Goal: Task Accomplishment & Management: Manage account settings

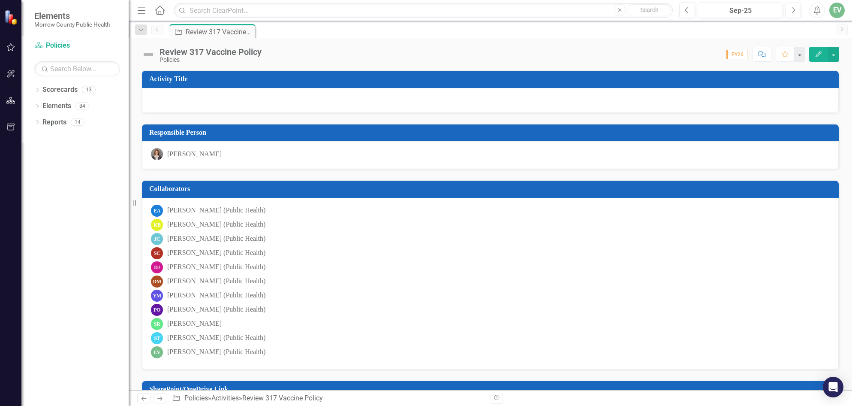
click at [818, 52] on icon "Edit" at bounding box center [819, 54] width 8 height 6
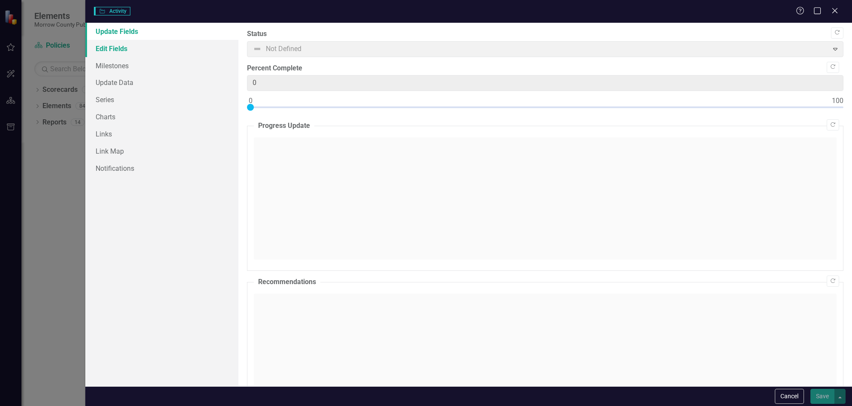
checkbox input "true"
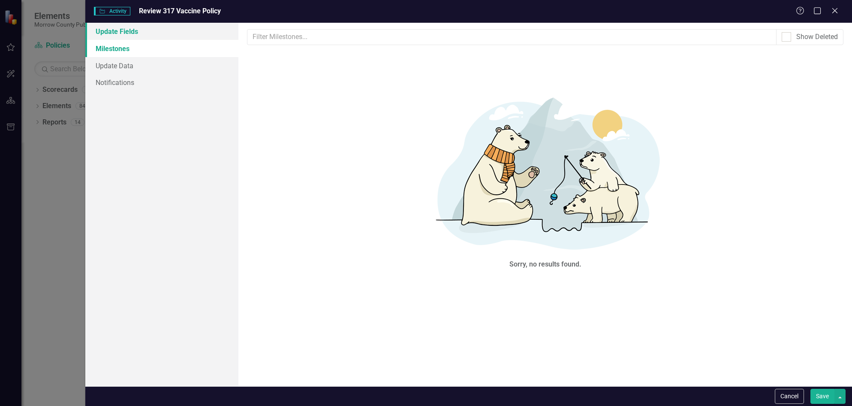
click at [121, 31] on link "Update Fields" at bounding box center [162, 31] width 154 height 17
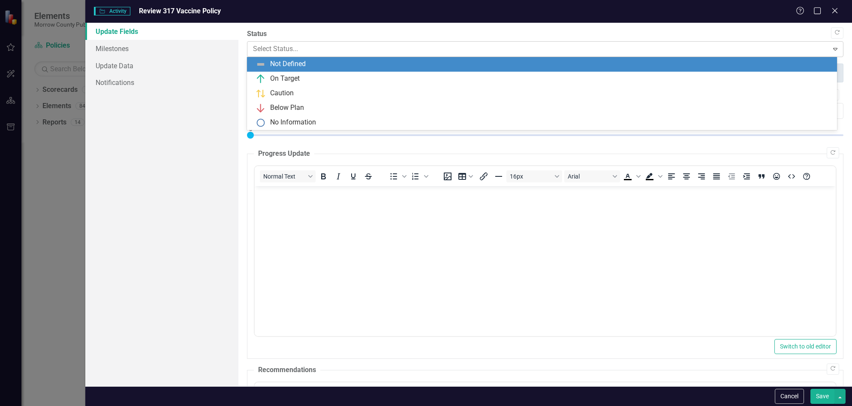
click at [266, 51] on div at bounding box center [538, 49] width 570 height 12
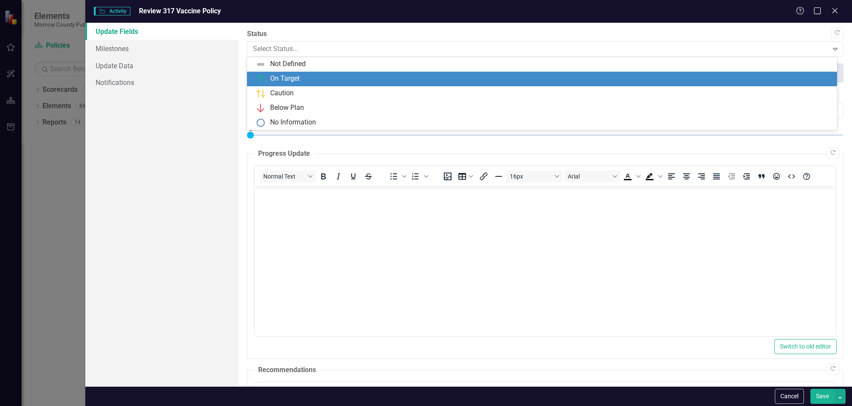
click at [268, 75] on div "On Target" at bounding box center [544, 79] width 576 height 10
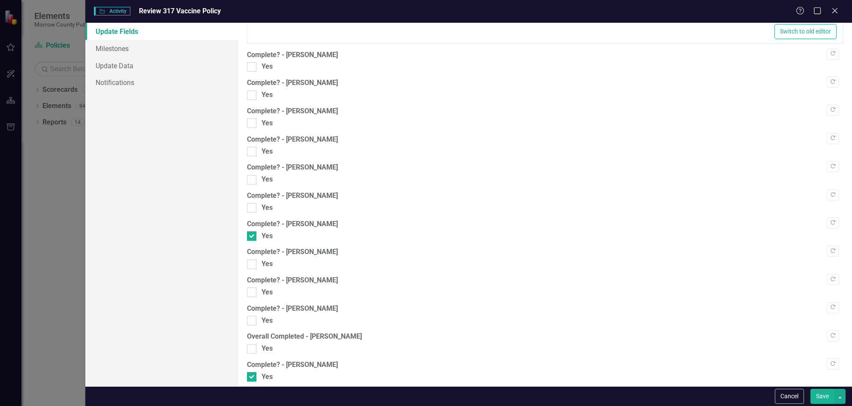
scroll to position [713, 0]
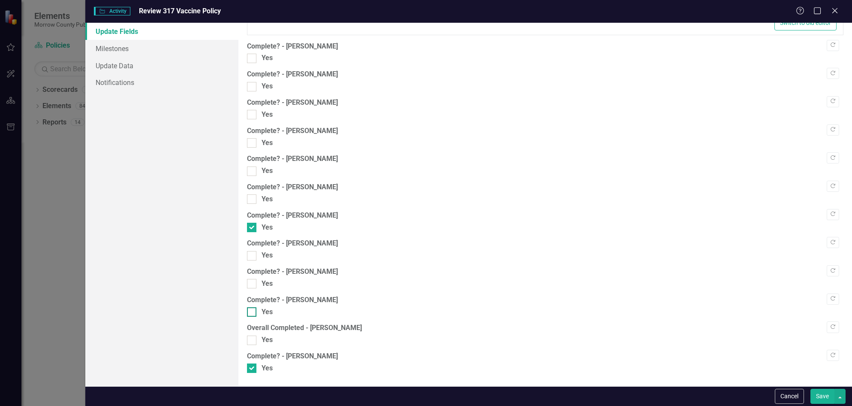
click at [255, 312] on div at bounding box center [251, 311] width 9 height 9
click at [253, 312] on input "Yes" at bounding box center [250, 310] width 6 height 6
checkbox input "true"
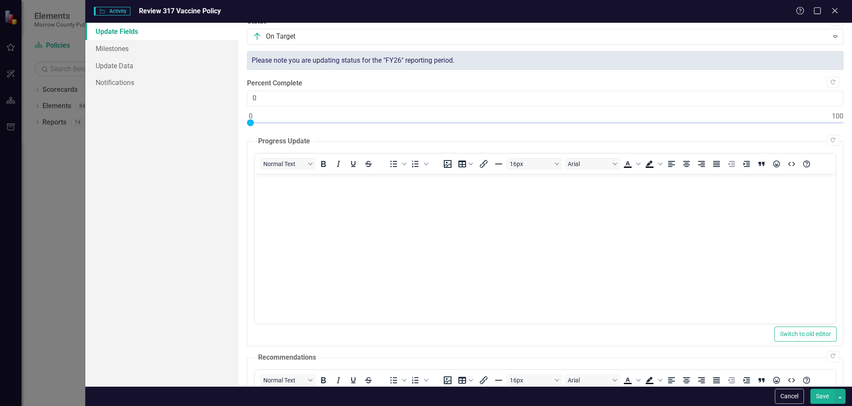
scroll to position [0, 0]
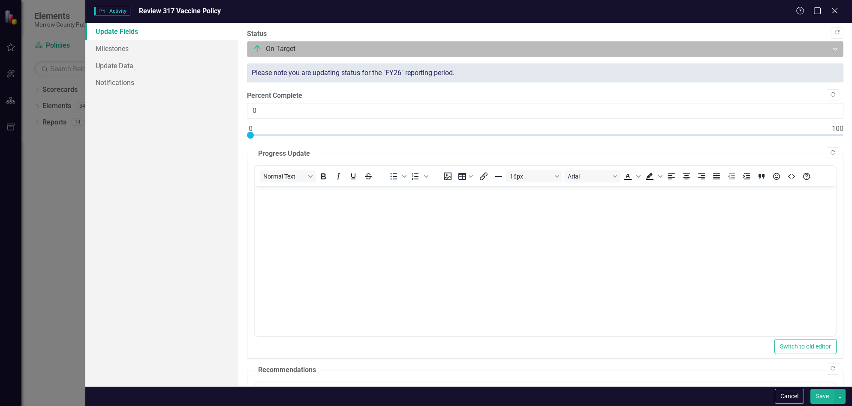
click at [830, 44] on div "Expand" at bounding box center [835, 49] width 15 height 14
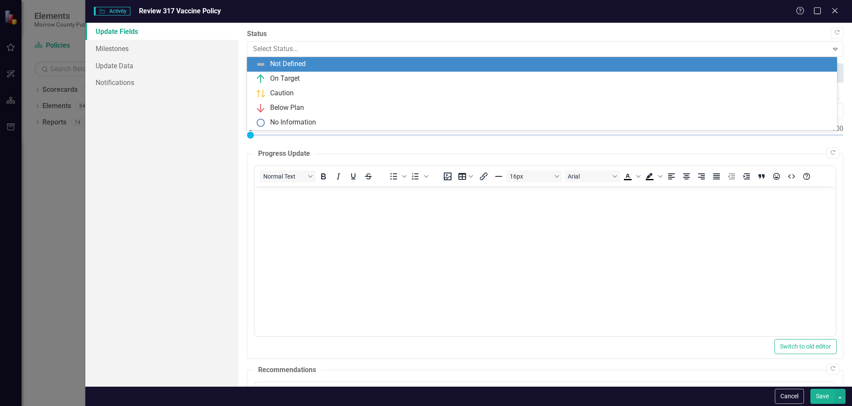
click at [275, 63] on div "Not Defined" at bounding box center [288, 64] width 36 height 10
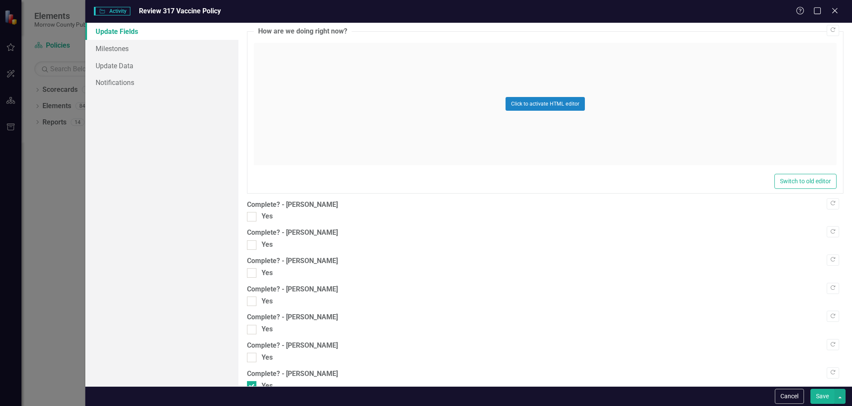
scroll to position [713, 0]
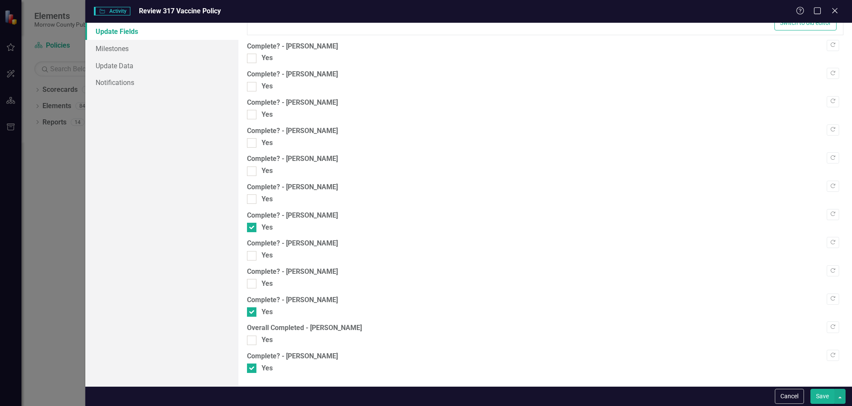
click at [820, 393] on button "Save" at bounding box center [823, 396] width 24 height 15
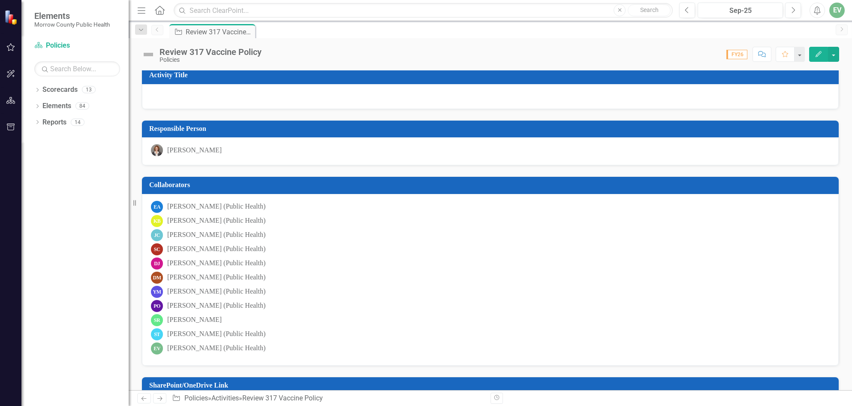
scroll to position [0, 0]
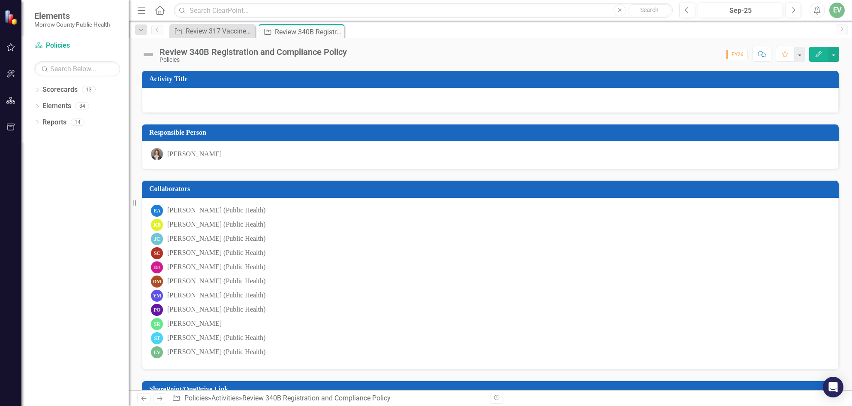
click at [816, 55] on icon "Edit" at bounding box center [819, 54] width 8 height 6
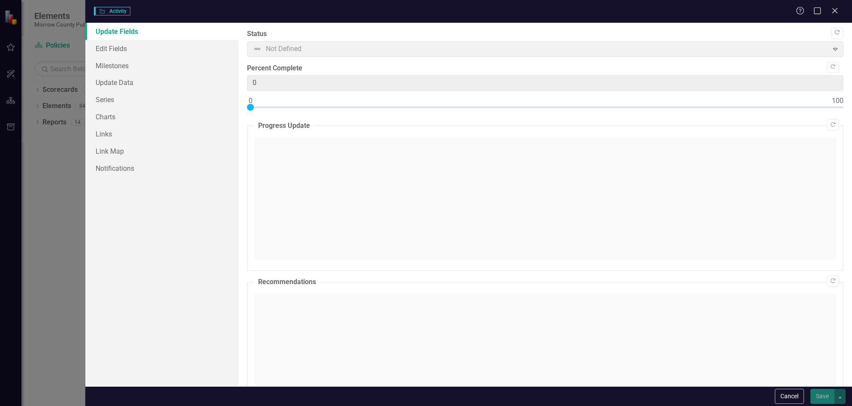
checkbox input "true"
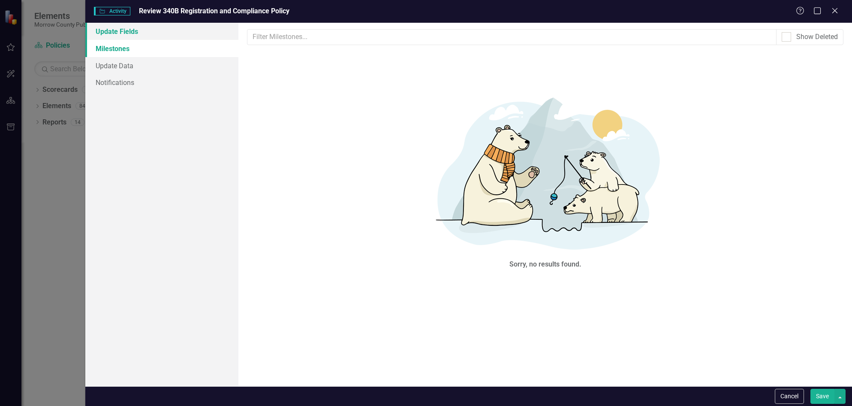
click at [122, 28] on link "Update Fields" at bounding box center [162, 31] width 154 height 17
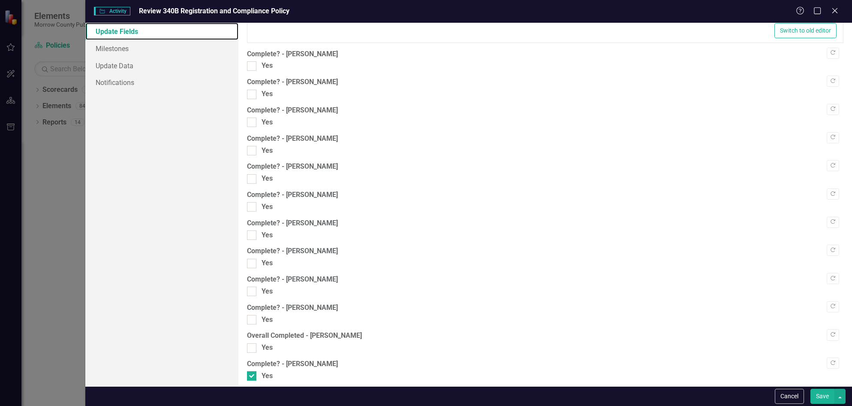
scroll to position [713, 0]
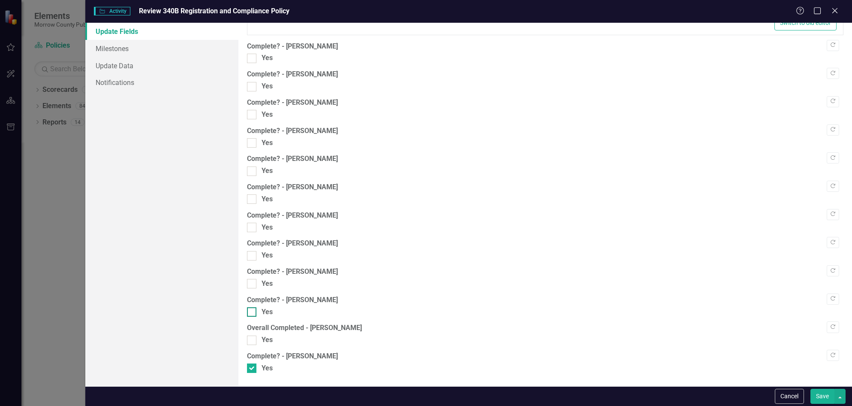
click at [252, 311] on input "Yes" at bounding box center [250, 310] width 6 height 6
checkbox input "true"
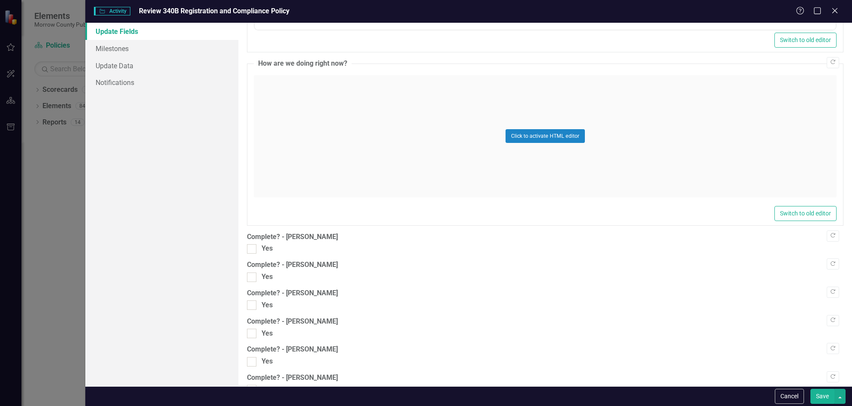
scroll to position [498, 0]
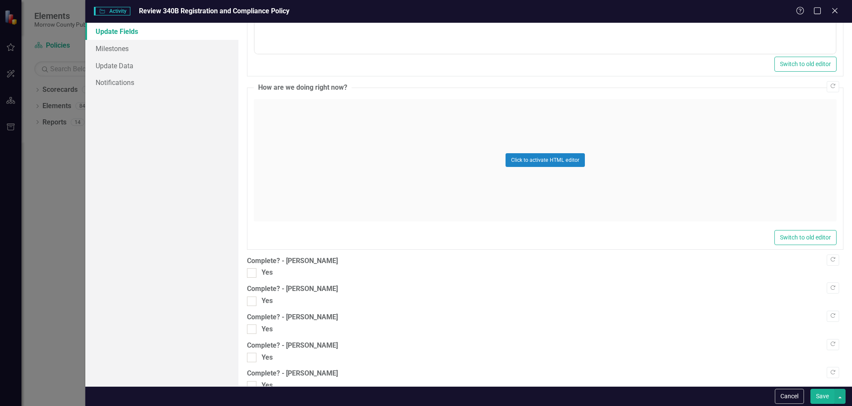
click at [821, 393] on button "Save" at bounding box center [823, 396] width 24 height 15
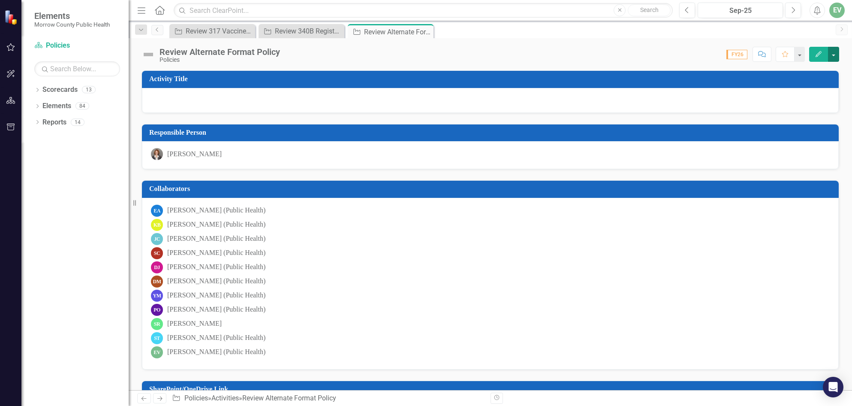
click at [833, 53] on button "button" at bounding box center [833, 54] width 11 height 15
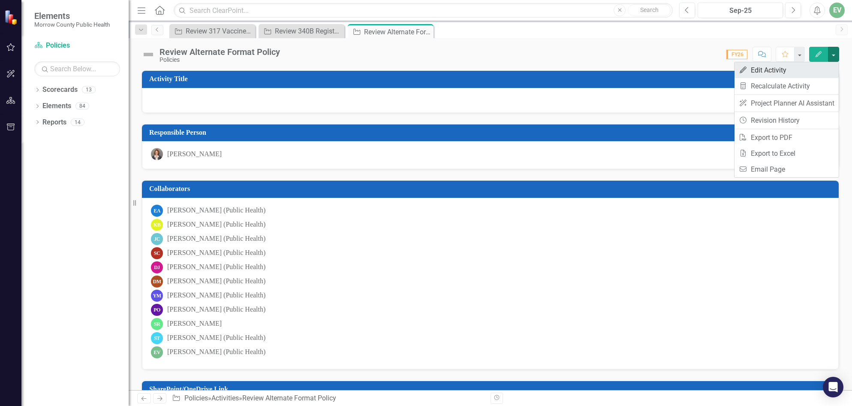
click at [804, 71] on link "Edit Edit Activity" at bounding box center [787, 70] width 104 height 16
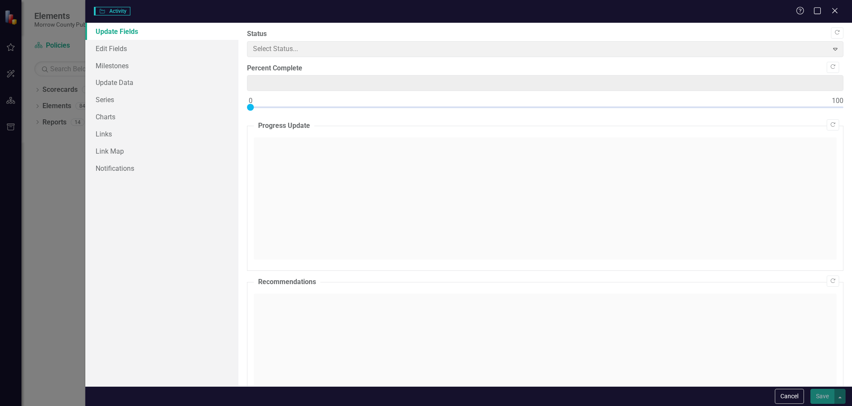
type input "0"
checkbox input "true"
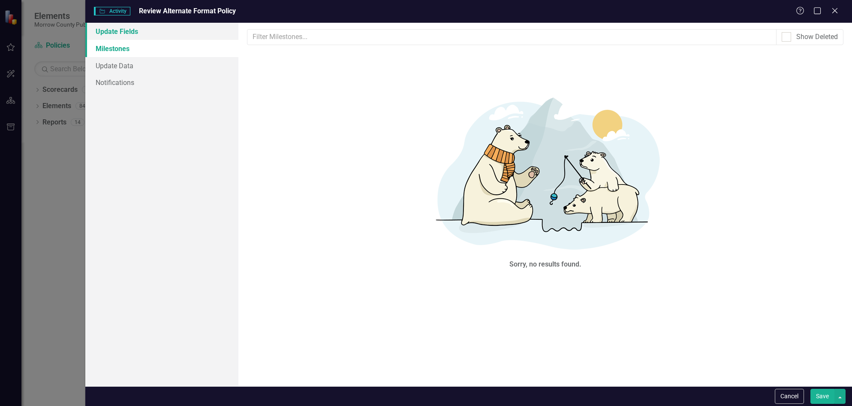
click at [121, 26] on link "Update Fields" at bounding box center [162, 31] width 154 height 17
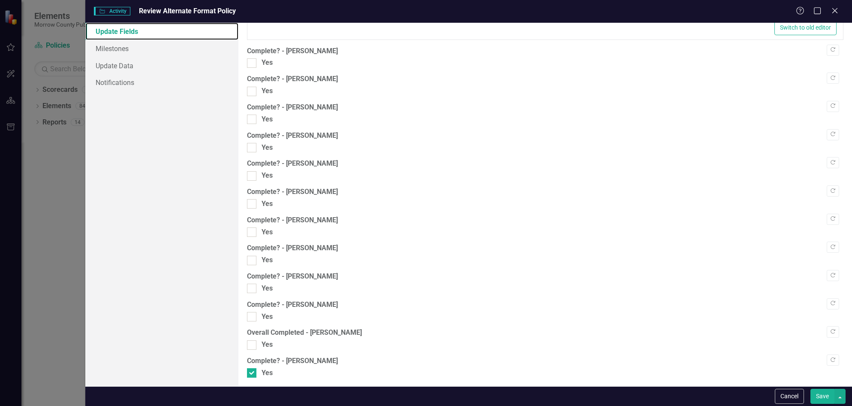
scroll to position [713, 0]
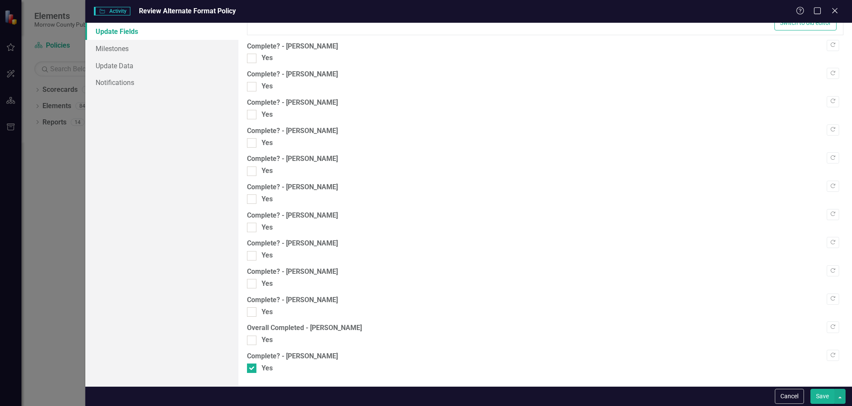
click at [324, 301] on label "Complete? - [PERSON_NAME]" at bounding box center [545, 300] width 597 height 10
click at [253, 309] on div at bounding box center [251, 311] width 9 height 9
click at [253, 309] on input "Yes" at bounding box center [250, 310] width 6 height 6
checkbox input "true"
click at [823, 398] on button "Save" at bounding box center [823, 396] width 24 height 15
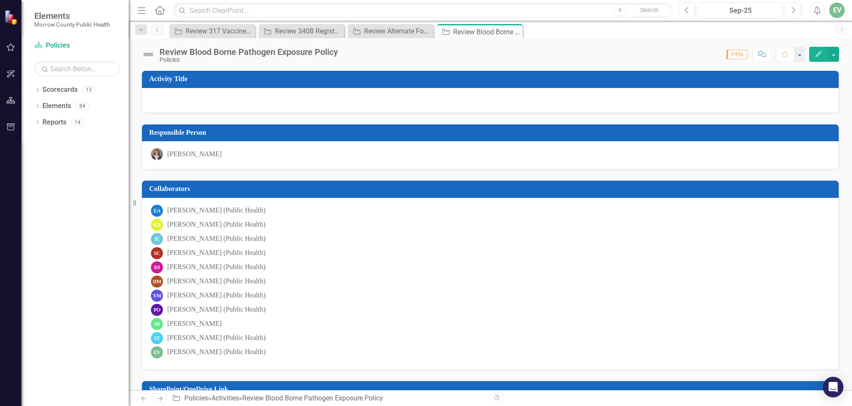
click at [824, 57] on button "Edit" at bounding box center [818, 54] width 19 height 15
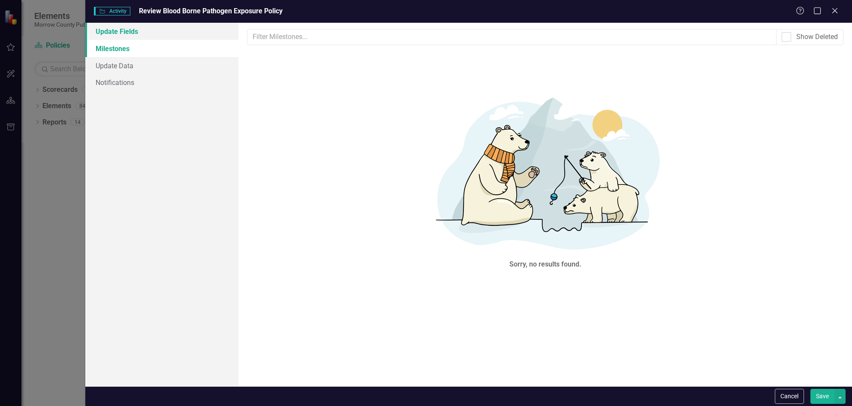
click at [139, 37] on link "Update Fields" at bounding box center [162, 31] width 154 height 17
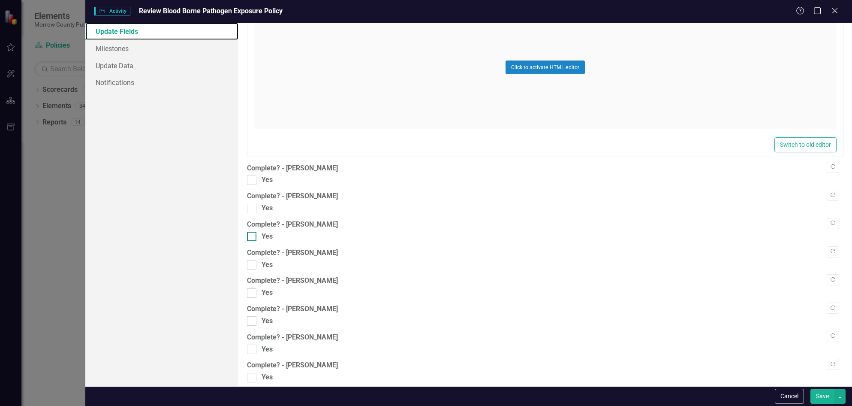
scroll to position [713, 0]
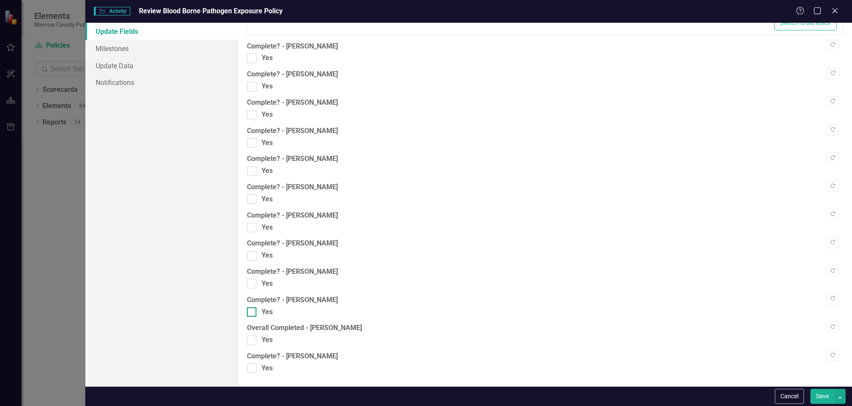
click at [251, 314] on div at bounding box center [251, 311] width 9 height 9
click at [251, 313] on input "Yes" at bounding box center [250, 310] width 6 height 6
checkbox input "true"
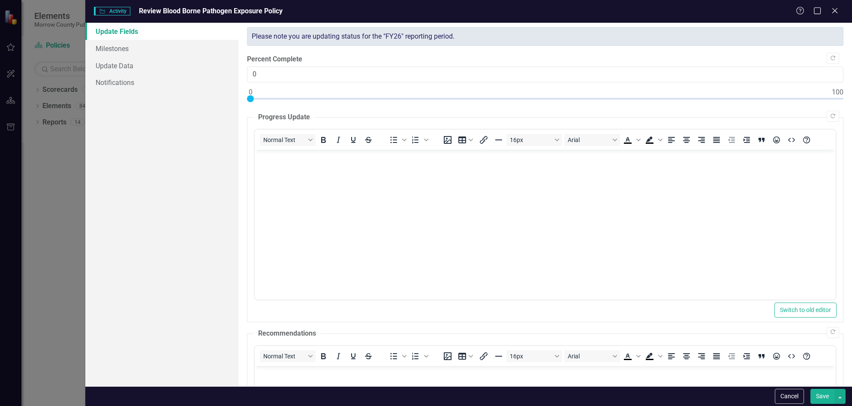
scroll to position [0, 0]
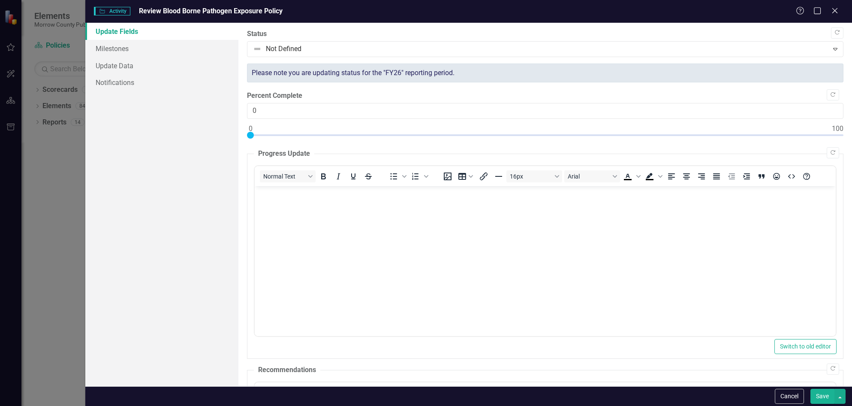
click at [824, 397] on button "Save" at bounding box center [823, 396] width 24 height 15
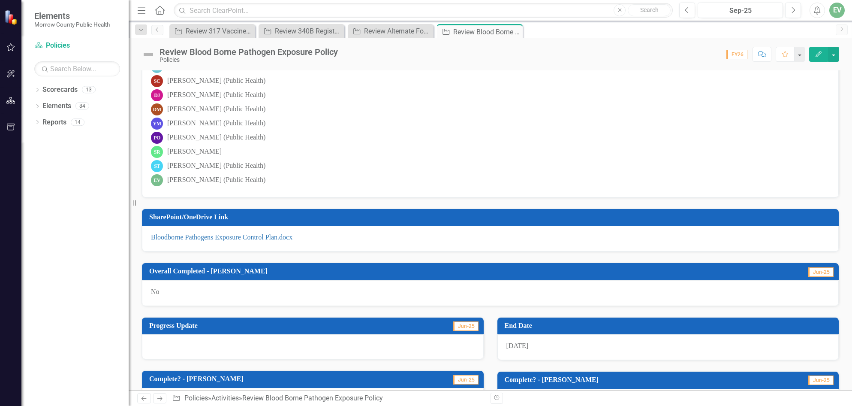
scroll to position [214, 0]
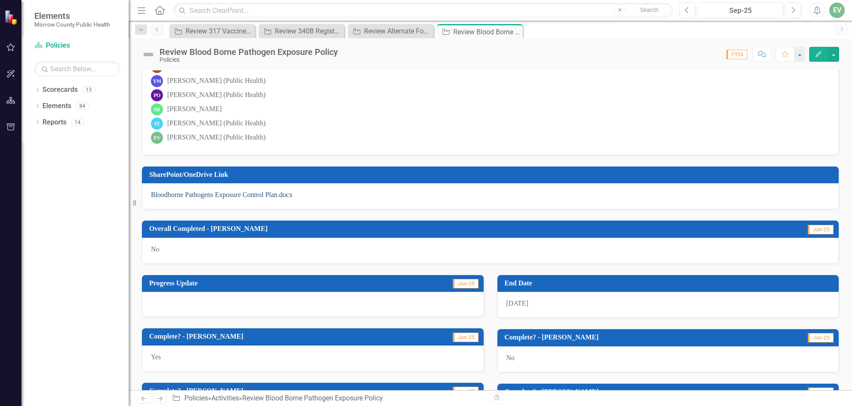
click at [209, 198] on link "Bloodborne Pathogens Exposure Control Plan.docx" at bounding box center [222, 194] width 142 height 7
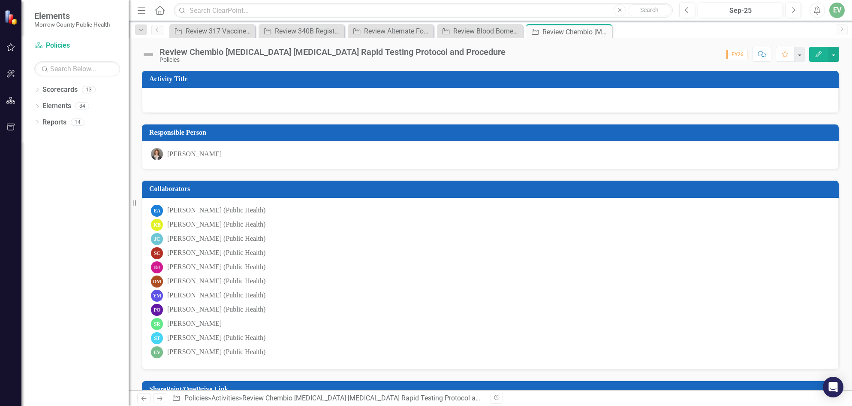
click at [822, 51] on icon "Edit" at bounding box center [819, 54] width 8 height 6
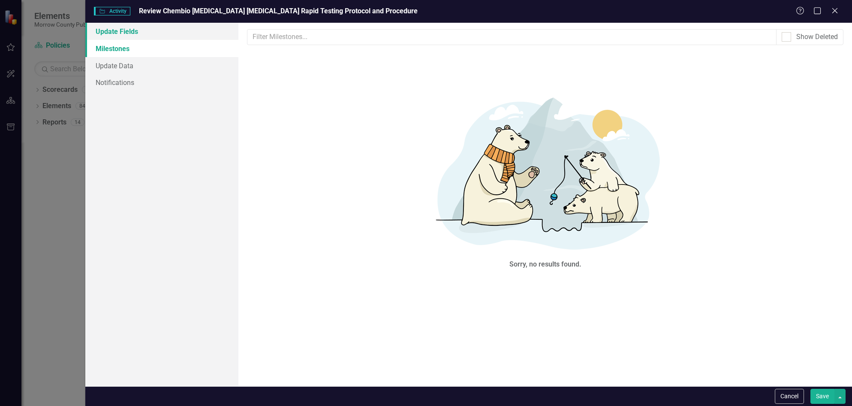
click at [116, 27] on link "Update Fields" at bounding box center [162, 31] width 154 height 17
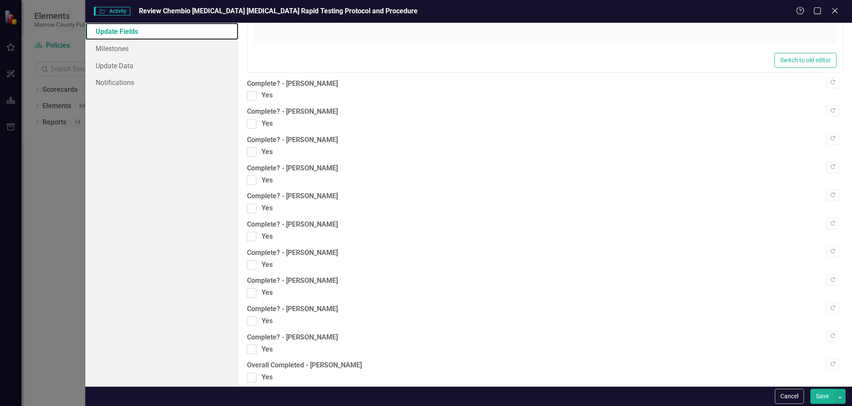
scroll to position [713, 0]
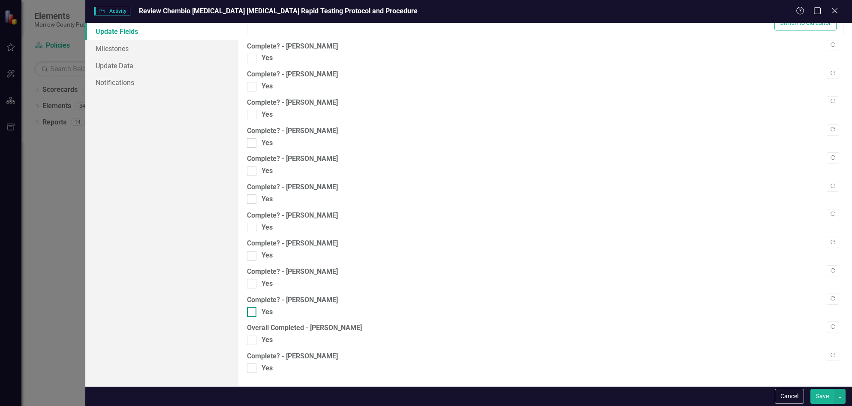
click at [253, 312] on div at bounding box center [251, 311] width 9 height 9
click at [253, 312] on input "Yes" at bounding box center [250, 310] width 6 height 6
checkbox input "true"
click at [825, 393] on button "Save" at bounding box center [823, 396] width 24 height 15
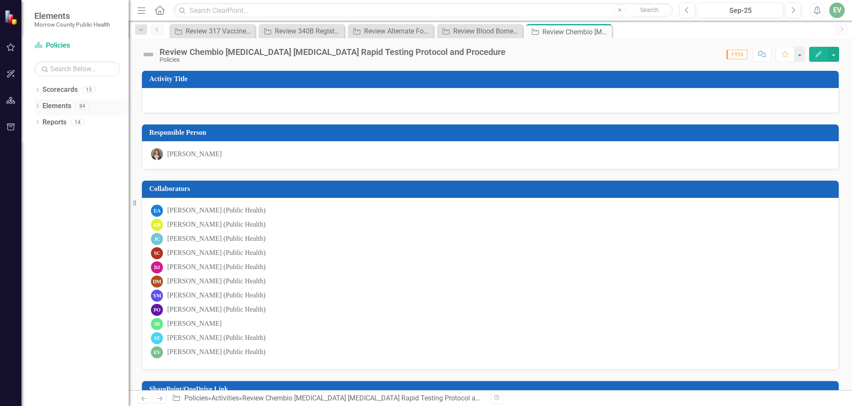
click at [38, 105] on icon at bounding box center [37, 106] width 2 height 4
click at [38, 105] on icon "Dropdown" at bounding box center [36, 105] width 5 height 6
click at [39, 87] on div "Dropdown" at bounding box center [37, 90] width 6 height 7
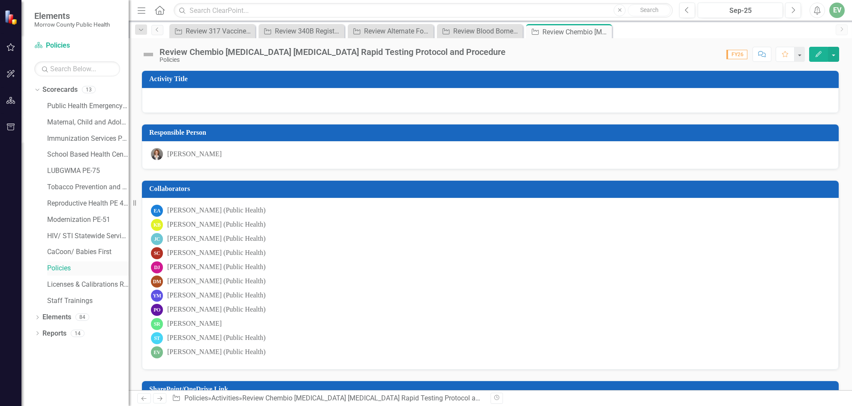
click at [62, 264] on link "Policies" at bounding box center [87, 268] width 81 height 10
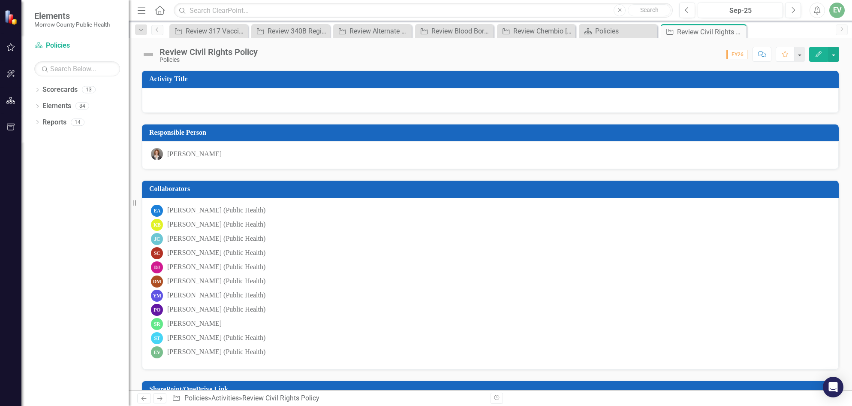
click at [813, 54] on button "Edit" at bounding box center [818, 54] width 19 height 15
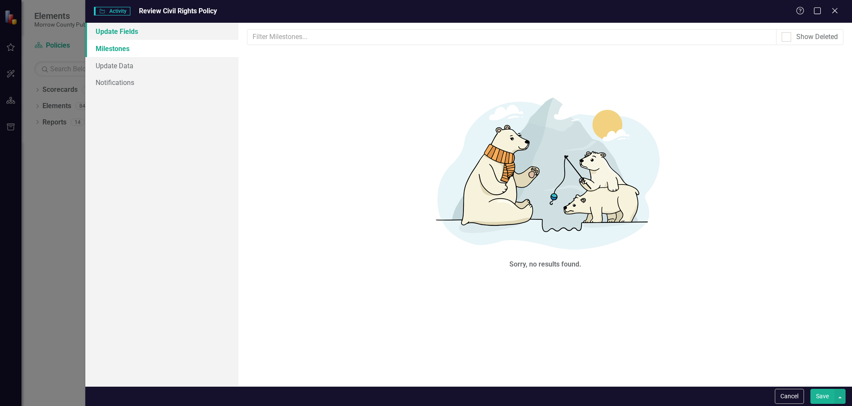
click at [123, 33] on link "Update Fields" at bounding box center [162, 31] width 154 height 17
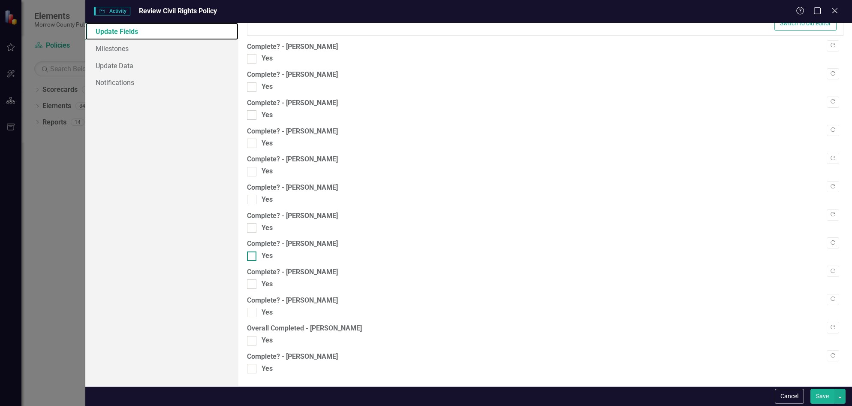
scroll to position [713, 0]
click at [259, 307] on div "Yes" at bounding box center [545, 312] width 597 height 10
click at [253, 307] on input "Yes" at bounding box center [250, 310] width 6 height 6
checkbox input "true"
click at [826, 396] on button "Save" at bounding box center [823, 396] width 24 height 15
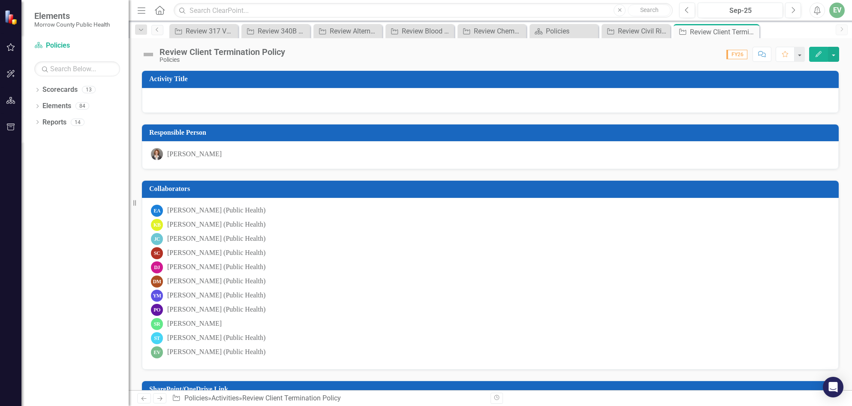
click at [814, 52] on button "Edit" at bounding box center [818, 54] width 19 height 15
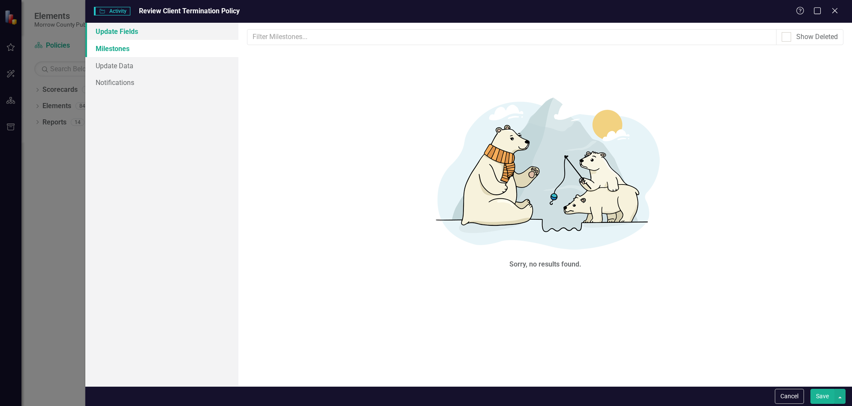
click at [124, 34] on link "Update Fields" at bounding box center [162, 31] width 154 height 17
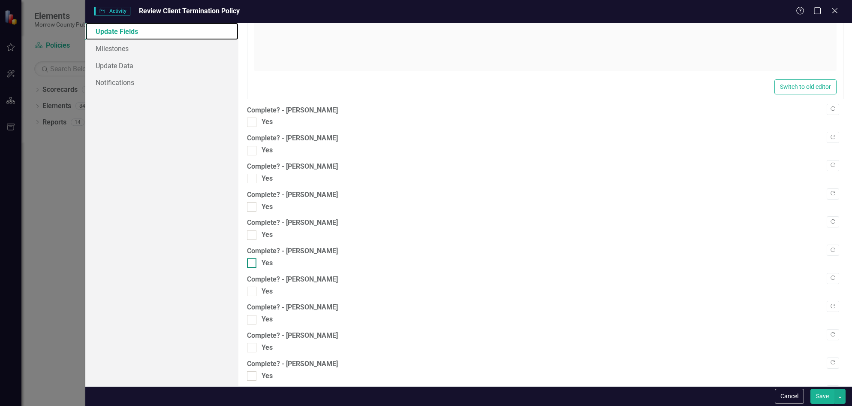
scroll to position [713, 0]
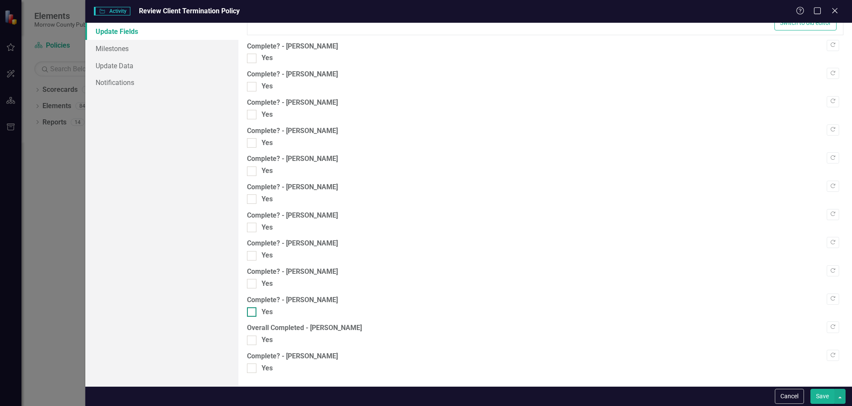
click at [256, 313] on div at bounding box center [251, 311] width 9 height 9
click at [253, 313] on input "Yes" at bounding box center [250, 310] width 6 height 6
checkbox input "true"
click at [816, 394] on button "Save" at bounding box center [823, 396] width 24 height 15
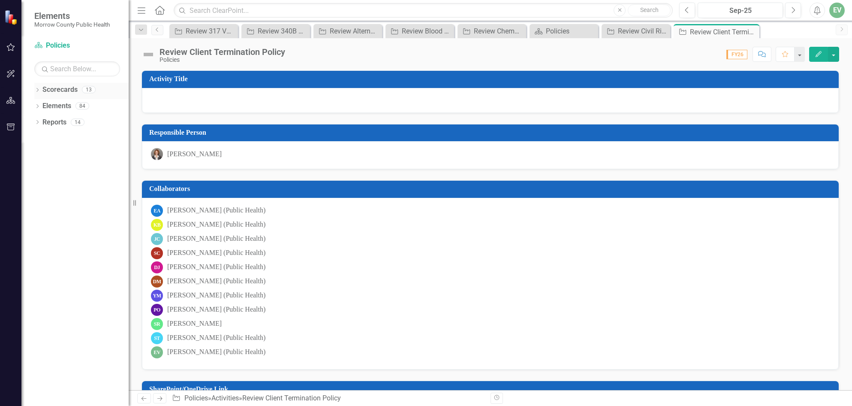
click at [38, 89] on icon "Dropdown" at bounding box center [37, 90] width 6 height 5
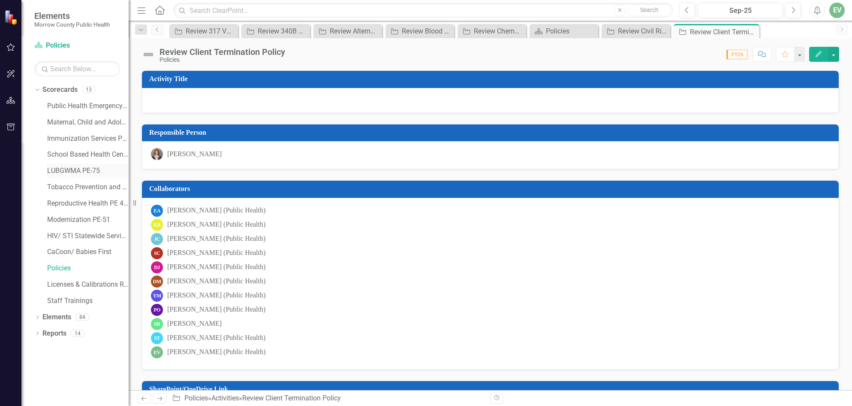
click at [75, 171] on link "LUBGWMA PE-75" at bounding box center [87, 171] width 81 height 10
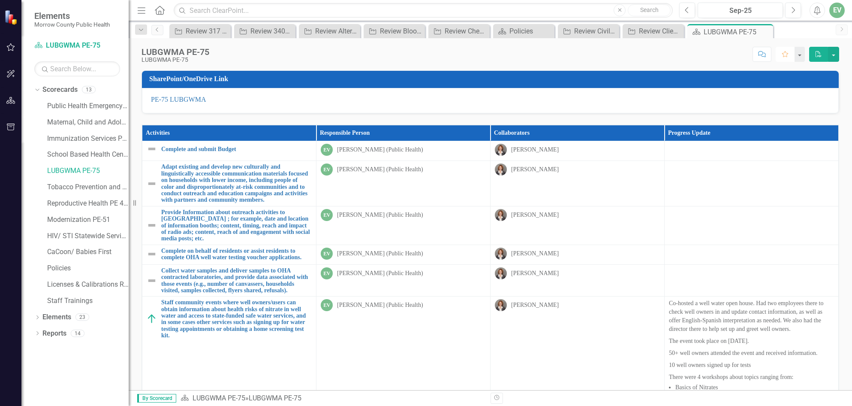
click at [785, 55] on icon "Favorite" at bounding box center [785, 54] width 8 height 6
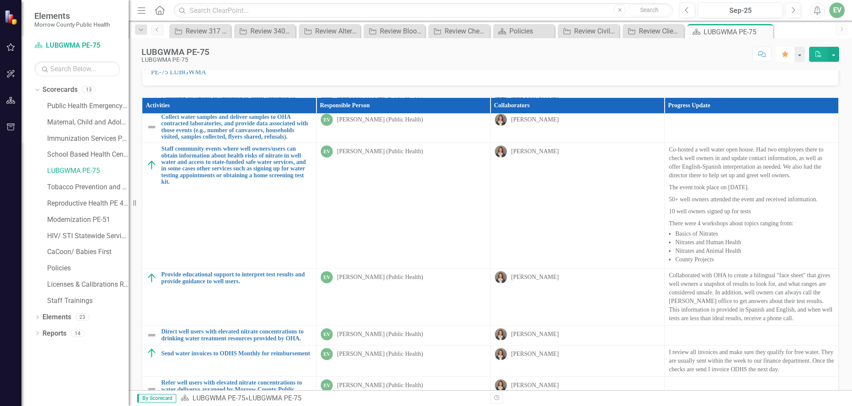
scroll to position [69, 0]
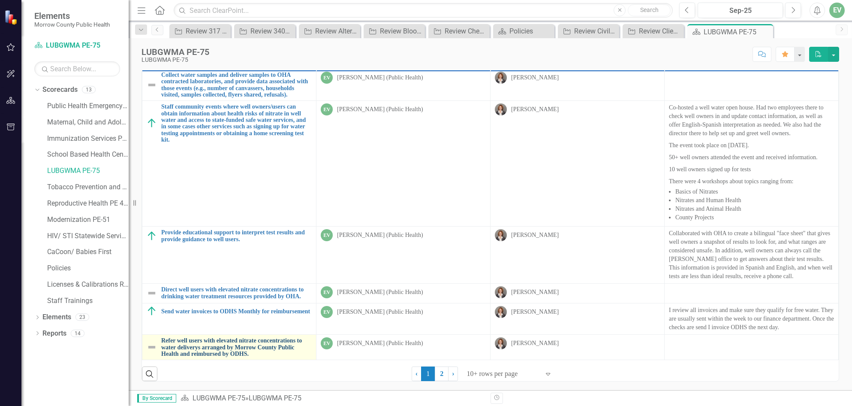
click at [201, 344] on link "Refer well users with elevated nitrate concentrations to water deliverys arrang…" at bounding box center [236, 347] width 151 height 20
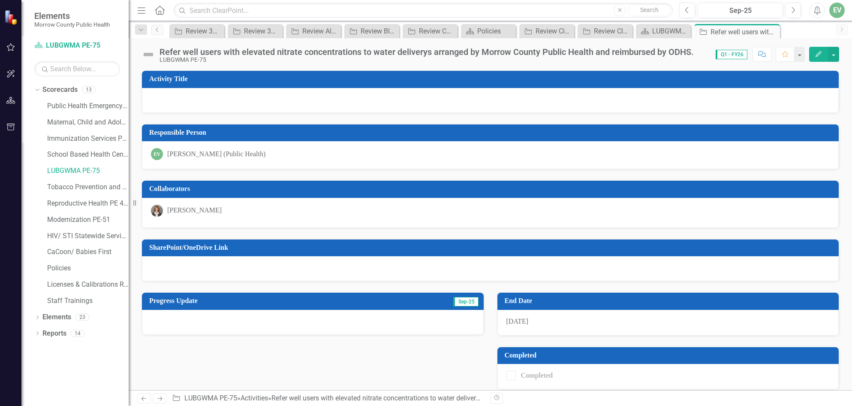
click at [818, 56] on icon "Edit" at bounding box center [819, 54] width 8 height 6
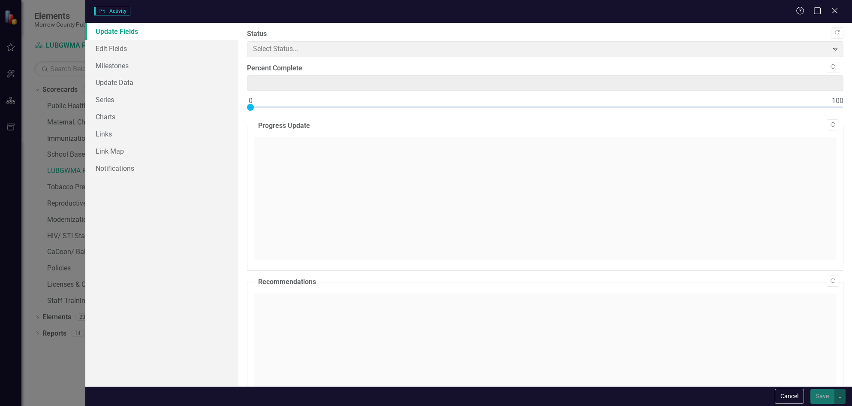
type input "0"
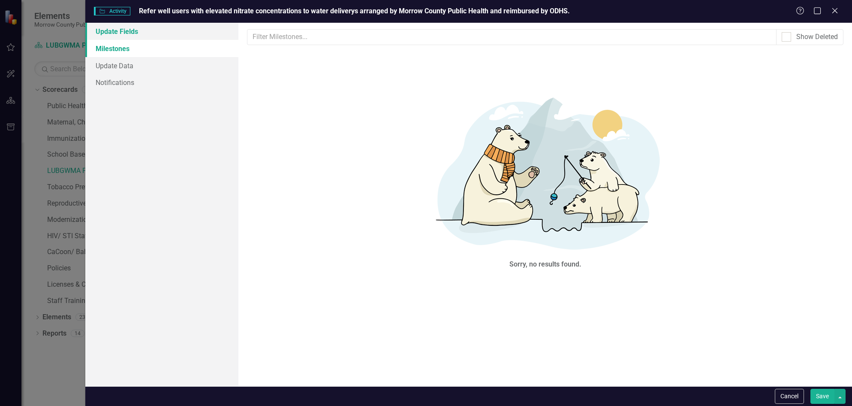
click at [130, 30] on link "Update Fields" at bounding box center [162, 31] width 154 height 17
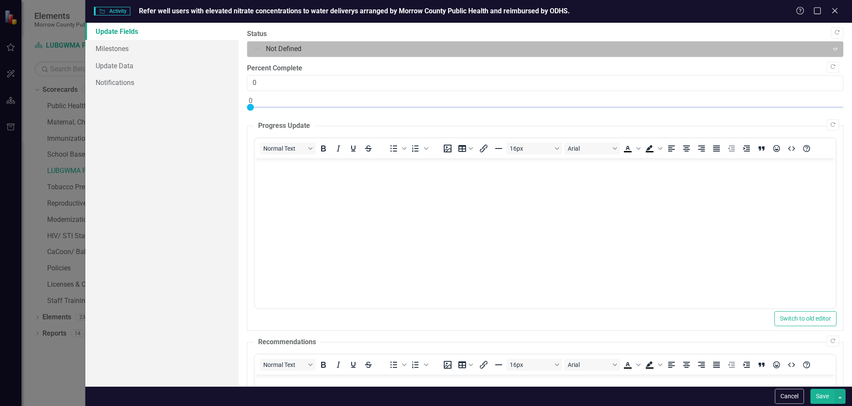
click at [276, 46] on div at bounding box center [538, 49] width 570 height 12
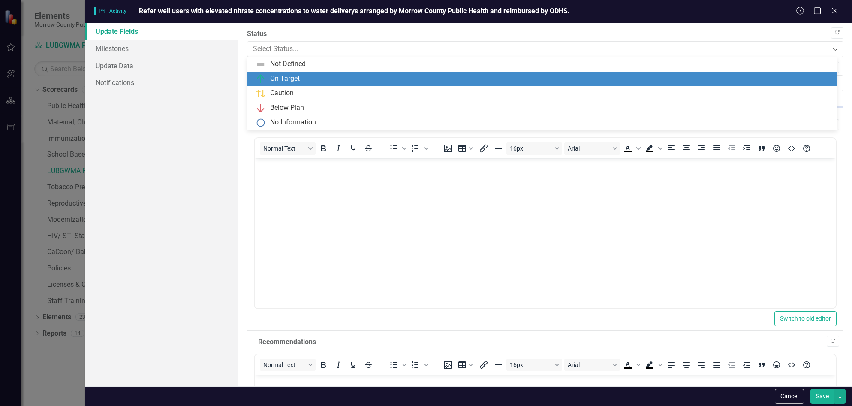
click at [283, 81] on div "On Target" at bounding box center [285, 79] width 30 height 10
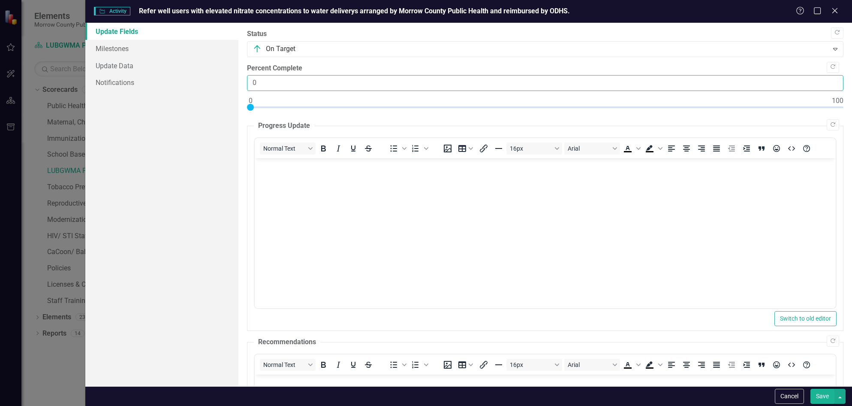
click at [273, 82] on input "0" at bounding box center [545, 83] width 597 height 16
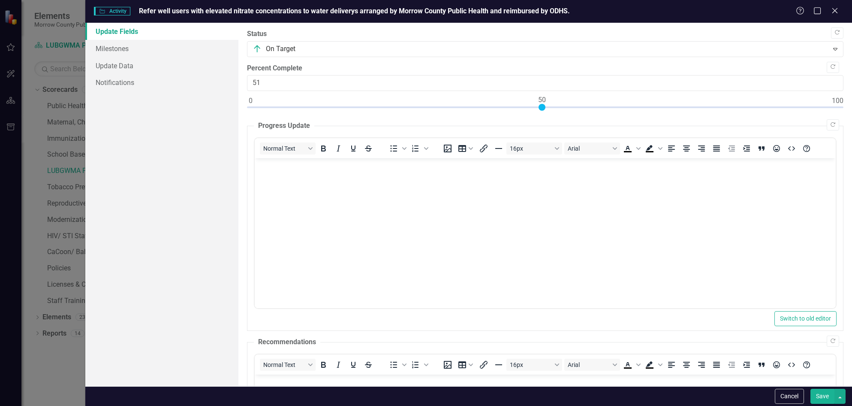
type input "50"
drag, startPoint x: 252, startPoint y: 106, endPoint x: 544, endPoint y: 105, distance: 292.1
click at [544, 105] on div at bounding box center [542, 107] width 7 height 7
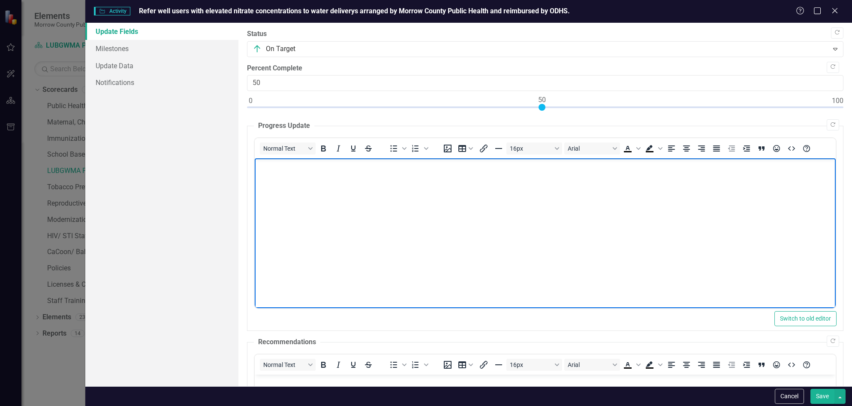
click at [368, 226] on body "Rich Text Area. Press ALT-0 for help." at bounding box center [545, 222] width 581 height 129
click at [481, 207] on body "In Q3 we have added 6 households on water delivery. We are projecting to" at bounding box center [545, 222] width 581 height 129
click at [410, 170] on p "In Q3 we have added 6 households on water delivery." at bounding box center [545, 165] width 577 height 10
click at [326, 166] on p "In Q3 we have added 6 households on water delivery." at bounding box center [545, 165] width 577 height 10
drag, startPoint x: 391, startPoint y: 183, endPoint x: 251, endPoint y: 183, distance: 139.4
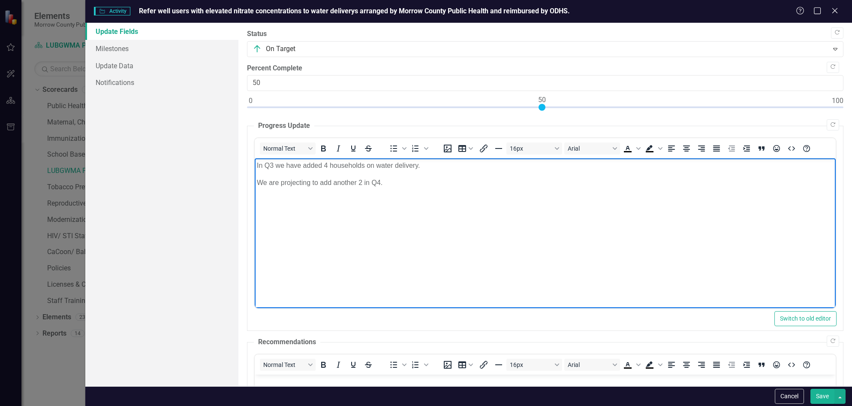
click at [255, 183] on html "In Q3 we have added 4 households on water delivery. We are projecting to add an…" at bounding box center [545, 222] width 581 height 129
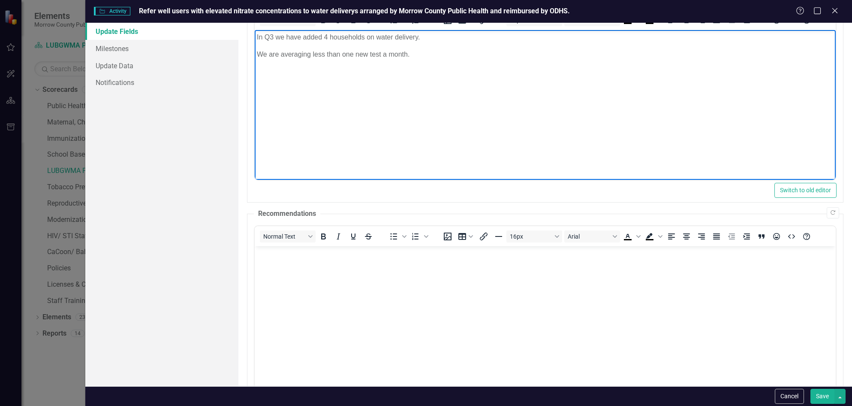
scroll to position [129, 0]
click at [316, 270] on body "Rich Text Area. Press ALT-0 for help." at bounding box center [545, 309] width 581 height 129
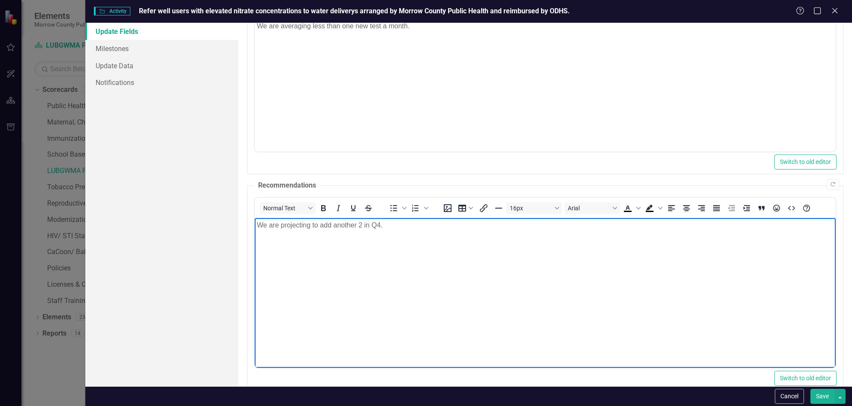
scroll to position [172, 0]
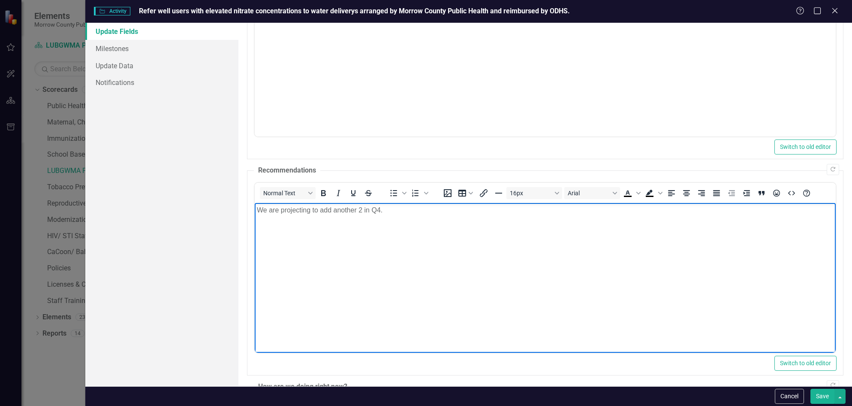
click at [386, 209] on p "We are projecting to add another 2 in Q4." at bounding box center [545, 210] width 577 height 10
click at [361, 213] on p "We are projecting to add another 2 in Q4." at bounding box center [545, 210] width 577 height 10
click at [565, 243] on body "We are projecting to add another 2 owners on water delivery in Q4." at bounding box center [545, 266] width 581 height 129
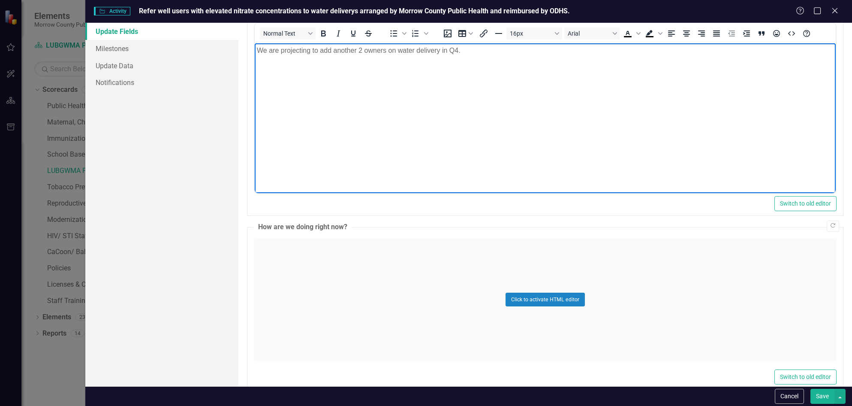
scroll to position [515, 0]
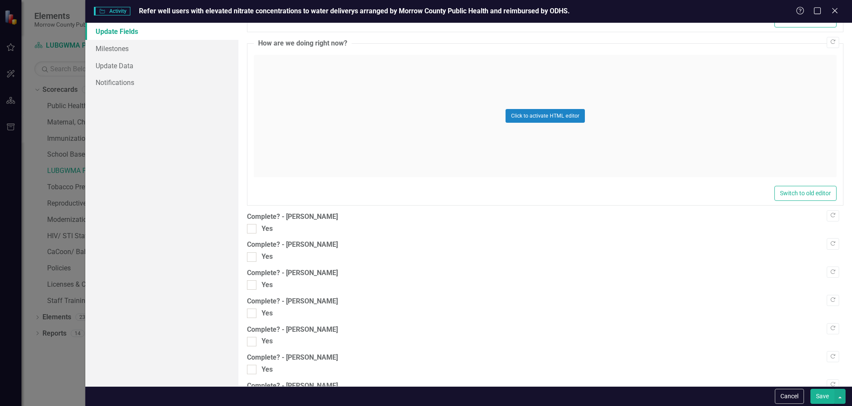
click at [817, 394] on button "Save" at bounding box center [823, 396] width 24 height 15
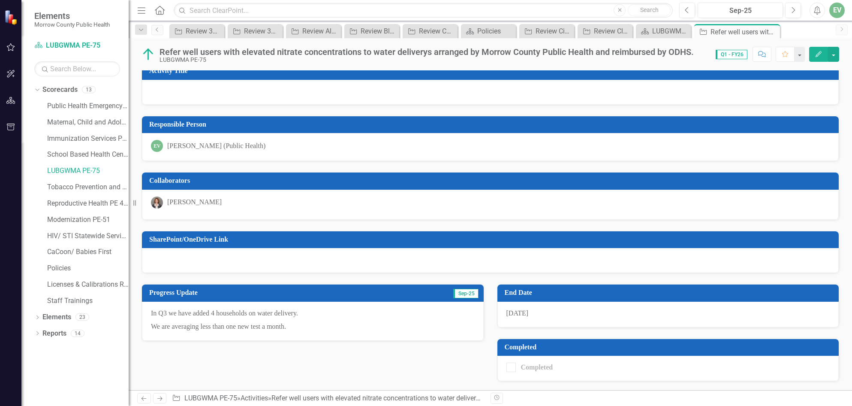
scroll to position [0, 0]
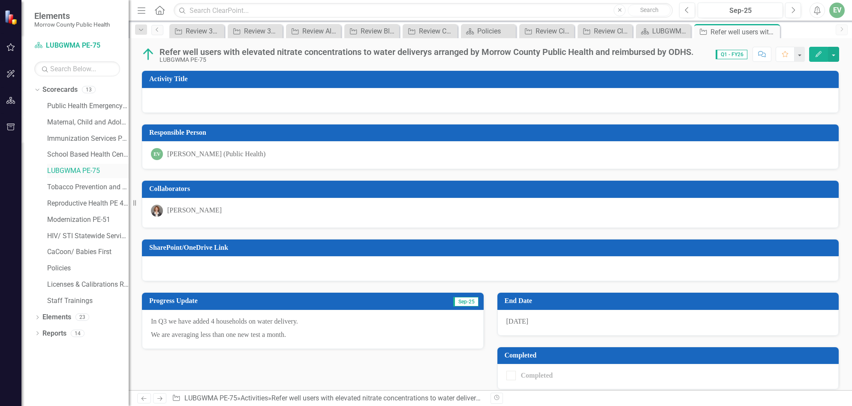
click at [63, 169] on link "LUBGWMA PE-75" at bounding box center [87, 171] width 81 height 10
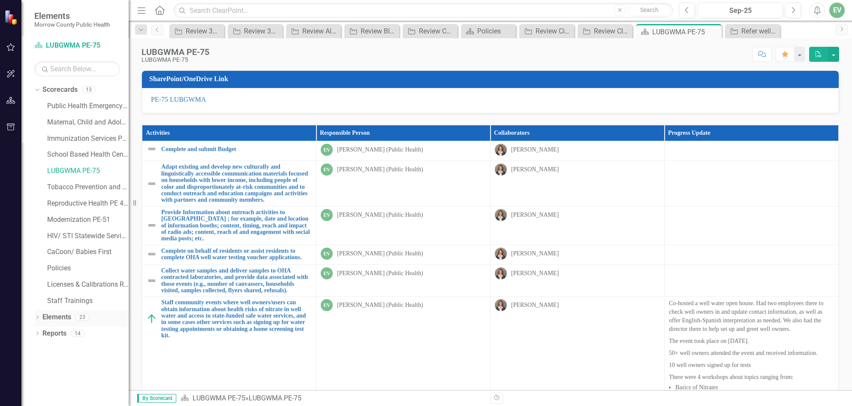
click at [41, 314] on div "Dropdown Elements 23" at bounding box center [81, 318] width 94 height 16
click at [37, 319] on icon at bounding box center [37, 317] width 2 height 4
click at [75, 352] on link "Activity Activities" at bounding box center [67, 350] width 40 height 10
click at [40, 350] on icon "Dropdown" at bounding box center [42, 350] width 6 height 5
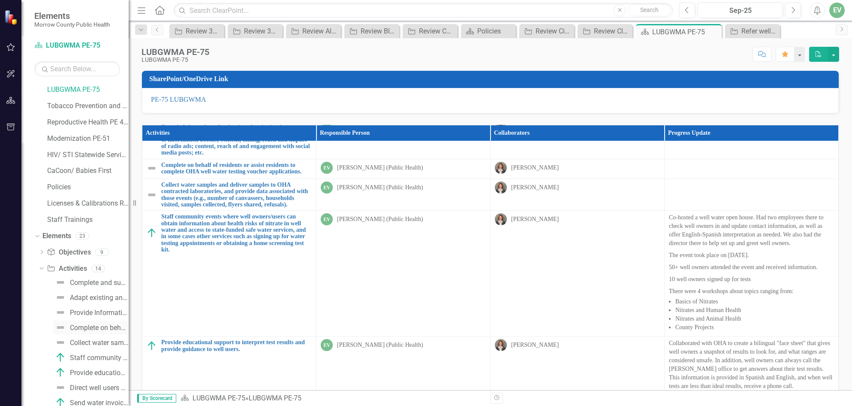
scroll to position [86, 0]
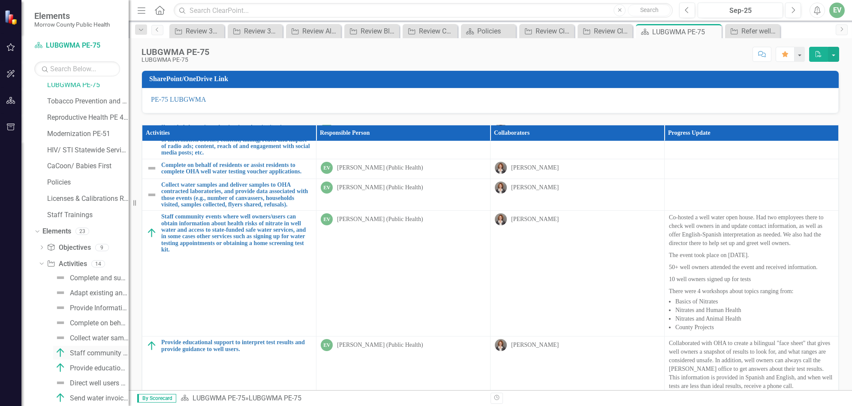
click at [90, 354] on div "Staff community events where well owners/users can obtain information about hea…" at bounding box center [99, 353] width 59 height 8
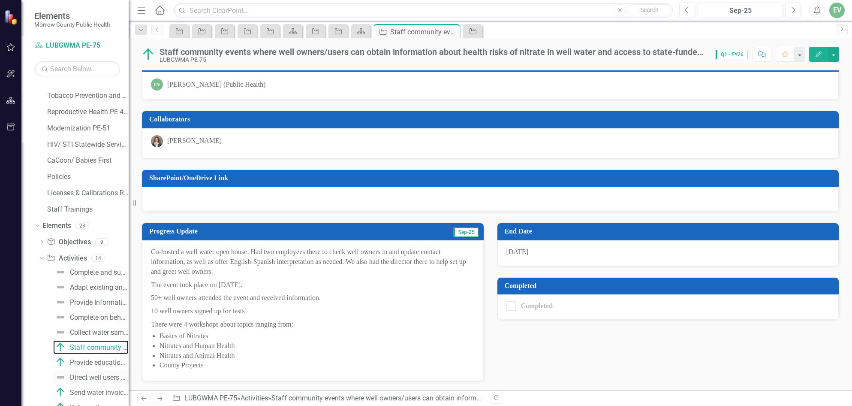
scroll to position [67, 0]
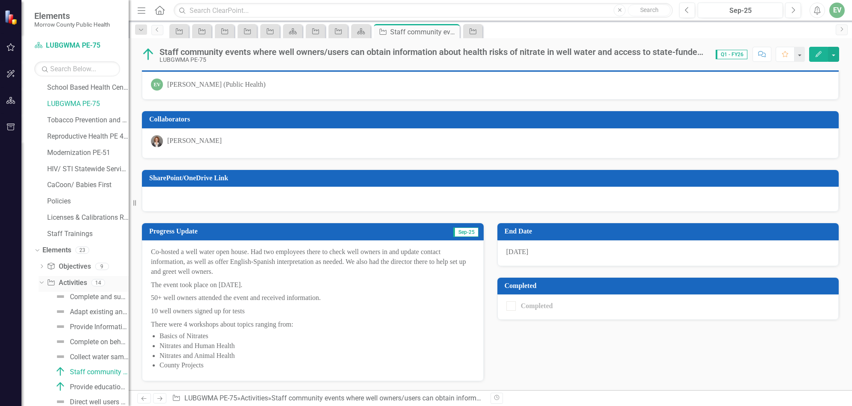
click at [72, 283] on link "Activity Activities" at bounding box center [67, 283] width 40 height 10
click at [80, 329] on div "Provide Information about outreach activities to [GEOGRAPHIC_DATA] ; for exampl…" at bounding box center [99, 327] width 59 height 8
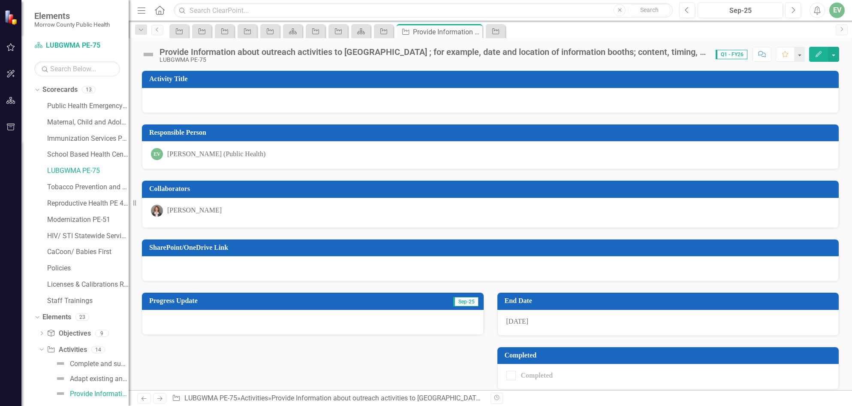
click at [158, 8] on icon "Home" at bounding box center [159, 10] width 11 height 9
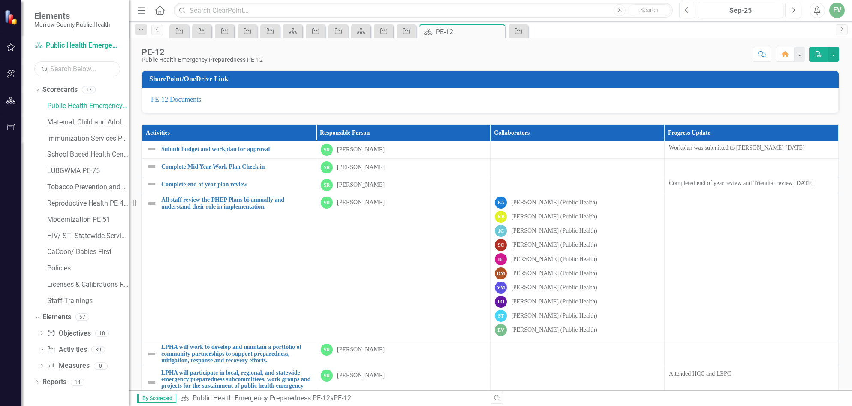
click at [67, 74] on input "text" at bounding box center [77, 68] width 86 height 15
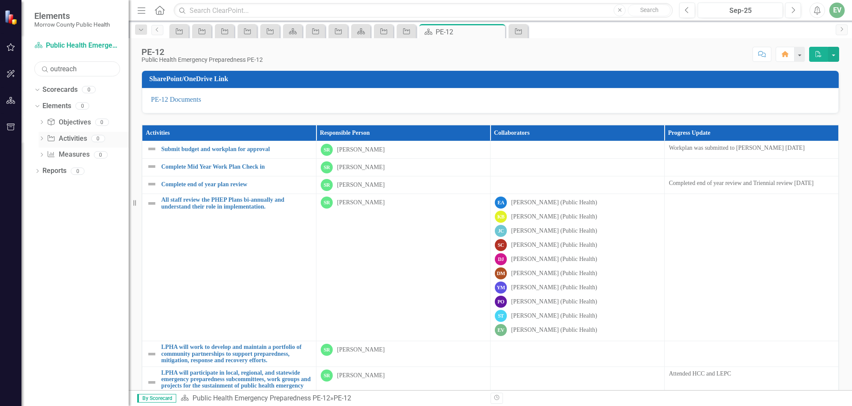
type input "outreach"
click at [41, 139] on icon "Dropdown" at bounding box center [42, 139] width 6 height 5
click at [94, 66] on input "outreach" at bounding box center [77, 68] width 86 height 15
click at [42, 153] on icon "Dropdown" at bounding box center [42, 155] width 6 height 5
drag, startPoint x: 84, startPoint y: 69, endPoint x: -12, endPoint y: 49, distance: 97.8
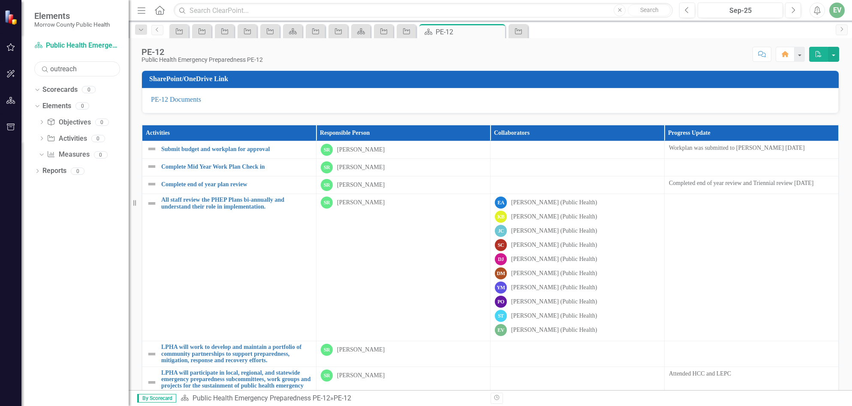
click at [0, 49] on html "Elements Morrow County Public Health Scorecard Public Health Emergency Prepared…" at bounding box center [426, 203] width 852 height 406
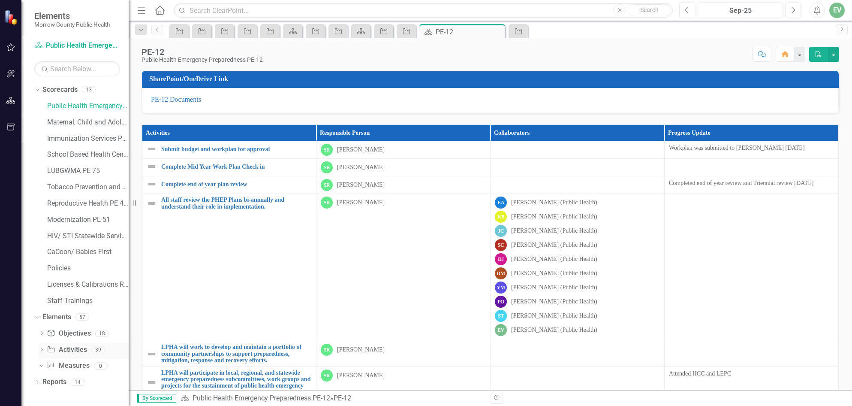
click at [42, 351] on icon "Dropdown" at bounding box center [42, 350] width 6 height 5
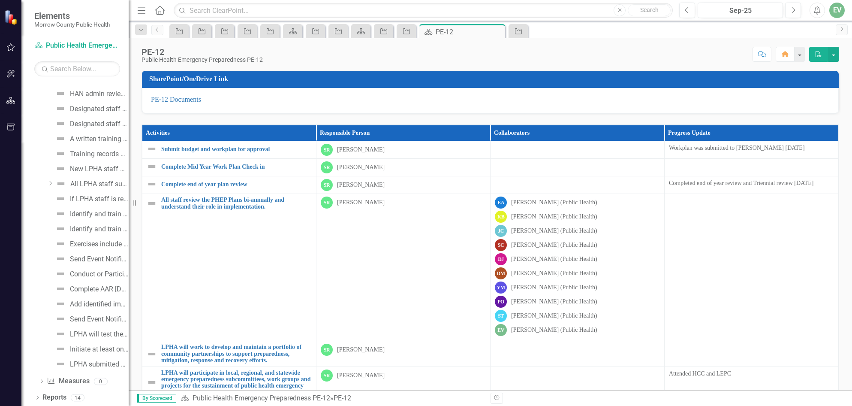
scroll to position [571, 0]
click at [38, 396] on icon at bounding box center [37, 397] width 2 height 4
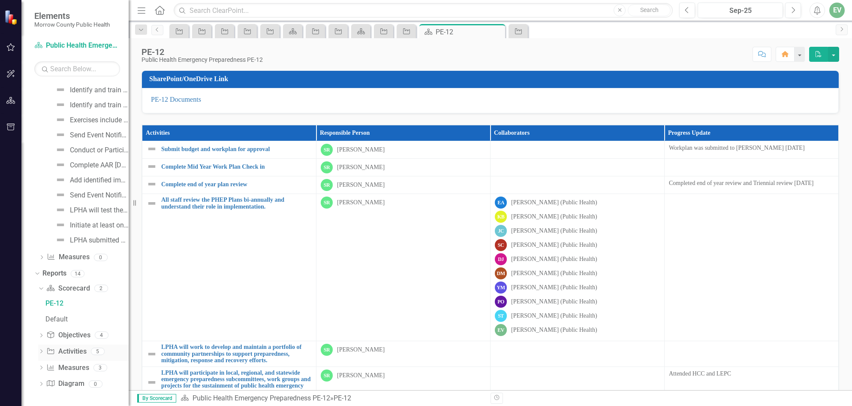
click at [84, 351] on link "Activity Activities" at bounding box center [66, 352] width 40 height 10
click at [42, 349] on div "Dropdown" at bounding box center [41, 352] width 6 height 7
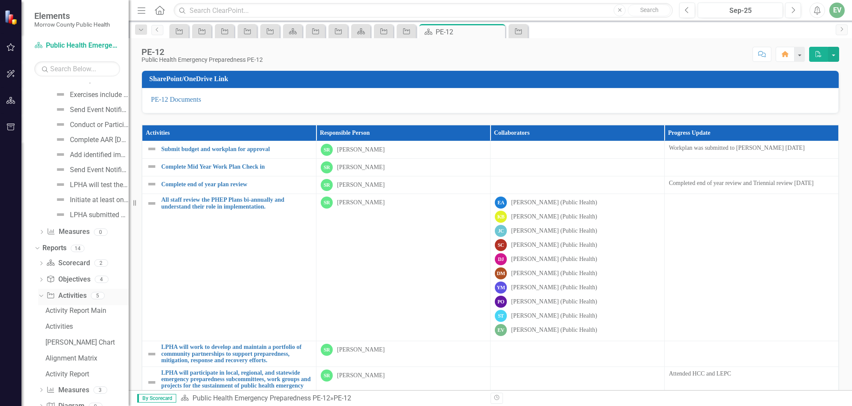
scroll to position [741, 0]
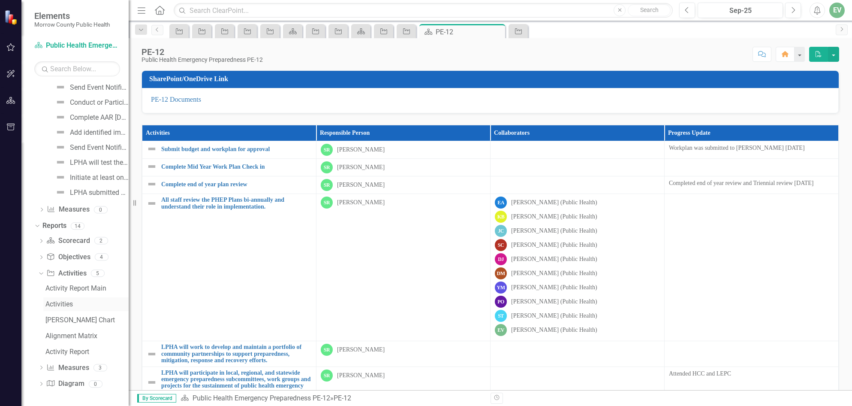
click at [69, 302] on div "Activities" at bounding box center [86, 304] width 83 height 8
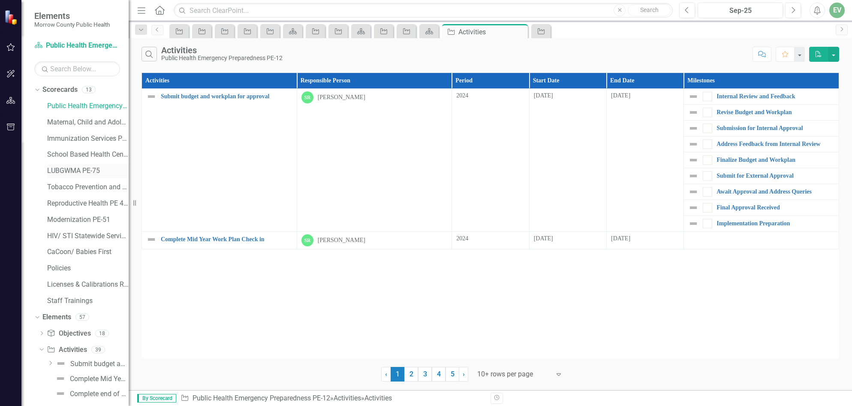
click at [73, 169] on link "LUBGWMA PE-75" at bounding box center [87, 171] width 81 height 10
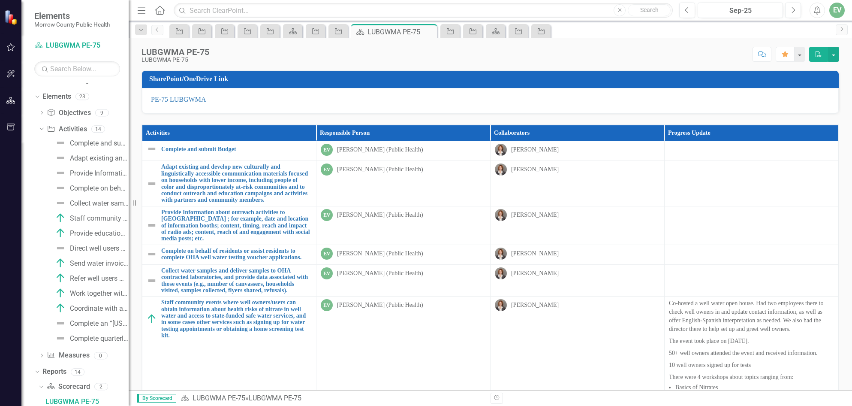
scroll to position [223, 0]
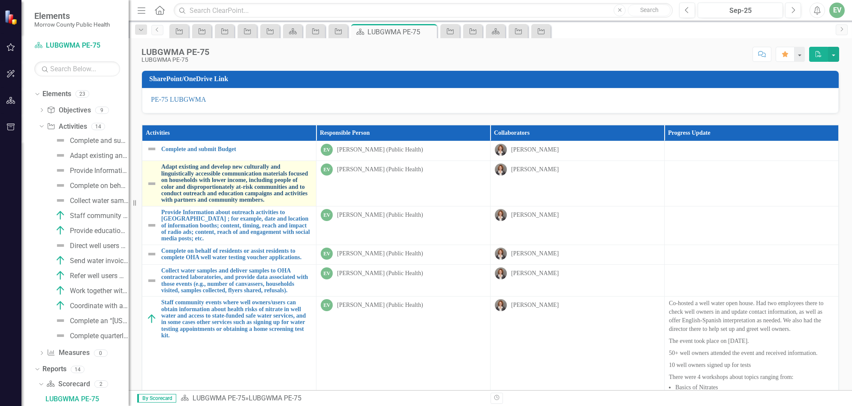
click at [270, 178] on link "Adapt existing and develop new culturally and linguistically accessible communi…" at bounding box center [236, 182] width 151 height 39
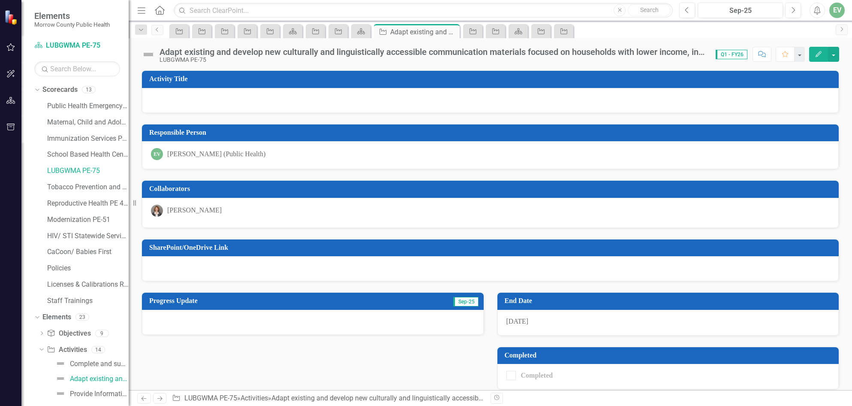
click at [815, 56] on icon "Edit" at bounding box center [819, 54] width 8 height 6
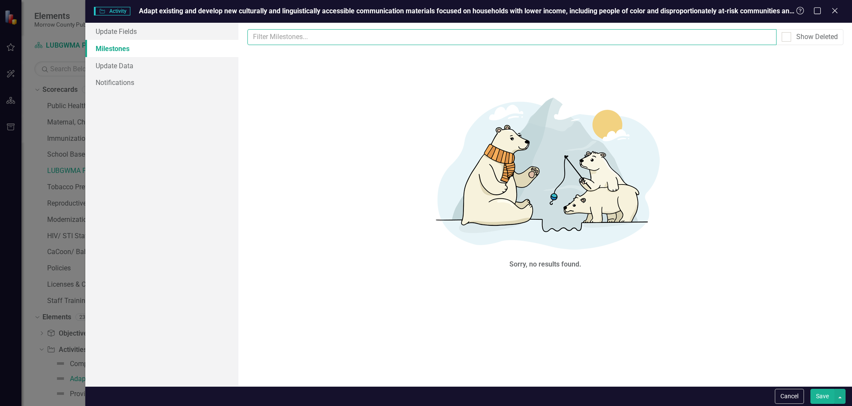
click at [341, 35] on input "text" at bounding box center [511, 37] width 529 height 16
drag, startPoint x: 383, startPoint y: 100, endPoint x: 313, endPoint y: 127, distance: 74.9
click at [313, 127] on div "Sorry, no results found." at bounding box center [545, 179] width 597 height 256
click at [838, 394] on button "button" at bounding box center [840, 396] width 11 height 15
click at [713, 283] on div "Sorry, no results found." at bounding box center [545, 179] width 597 height 256
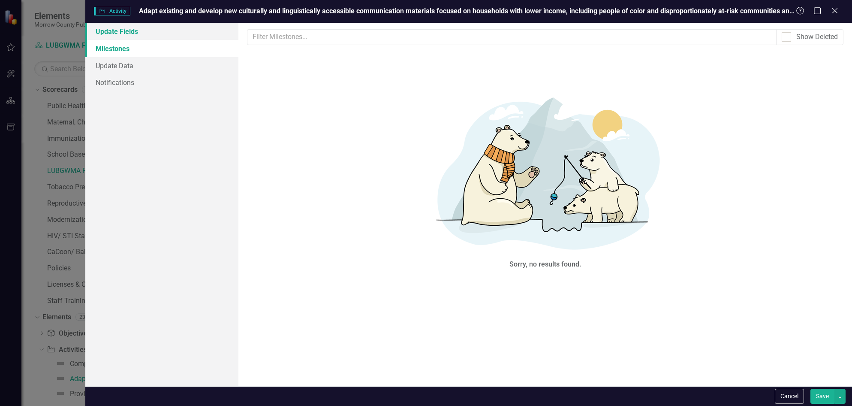
click at [113, 32] on link "Update Fields" at bounding box center [162, 31] width 154 height 17
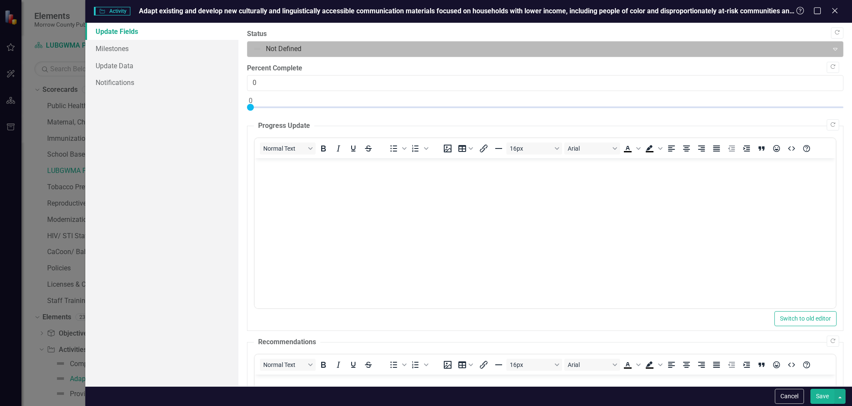
click at [343, 53] on div at bounding box center [538, 49] width 570 height 12
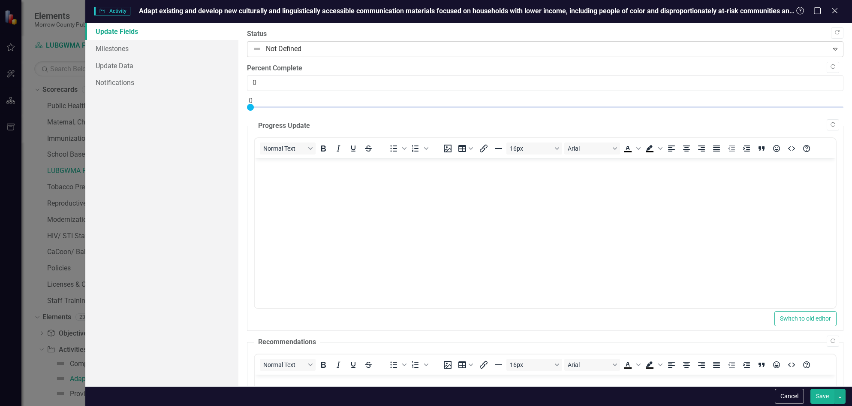
click at [347, 49] on div at bounding box center [538, 49] width 570 height 12
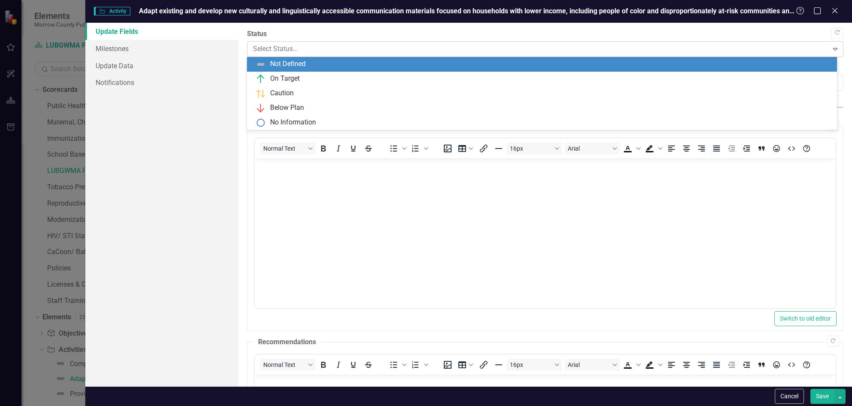
click at [347, 49] on div at bounding box center [538, 49] width 570 height 12
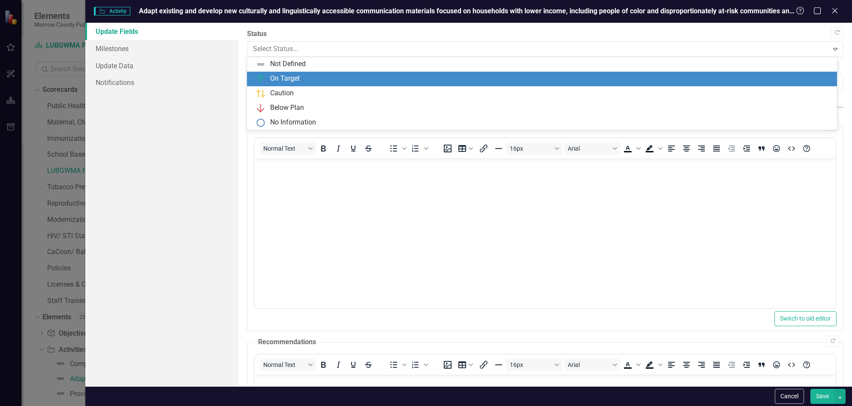
click at [306, 78] on div "On Target" at bounding box center [544, 79] width 576 height 10
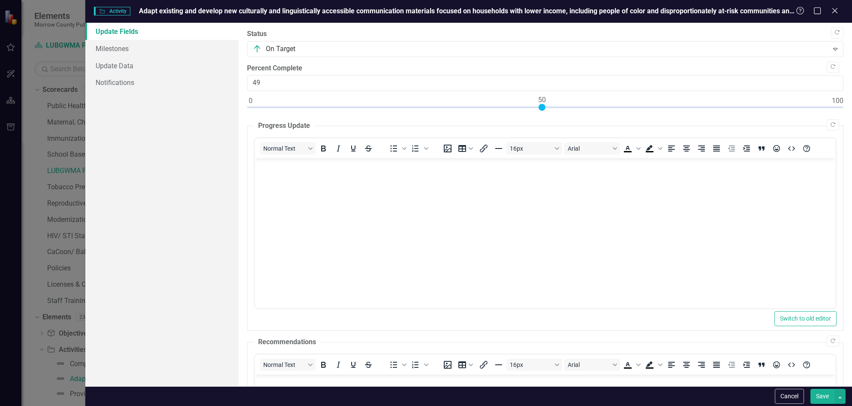
type input "50"
drag, startPoint x: 250, startPoint y: 108, endPoint x: 542, endPoint y: 130, distance: 292.9
click at [491, 184] on body "Rich Text Area. Press ALT-0 for help." at bounding box center [545, 222] width 581 height 129
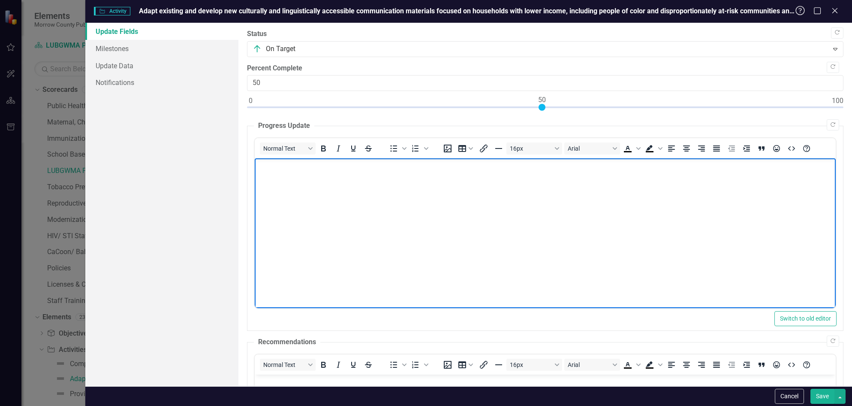
click at [800, 12] on icon "Help" at bounding box center [800, 10] width 11 height 8
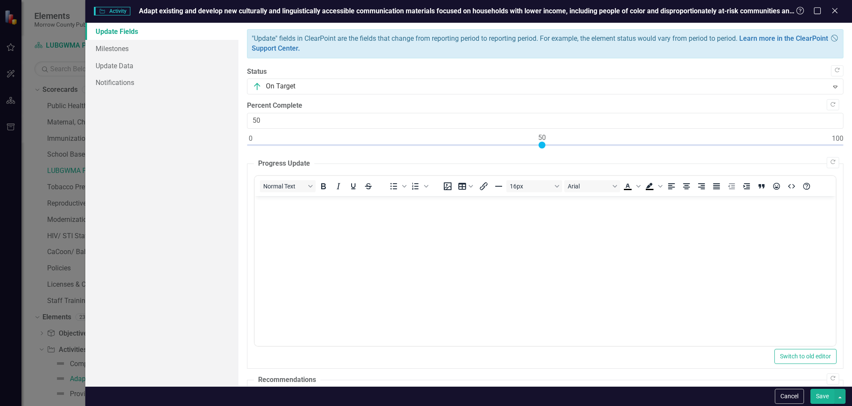
click at [776, 12] on span "Adapt existing and develop new culturally and linguistically accessible communi…" at bounding box center [622, 11] width 966 height 8
click at [831, 39] on icon at bounding box center [834, 38] width 7 height 7
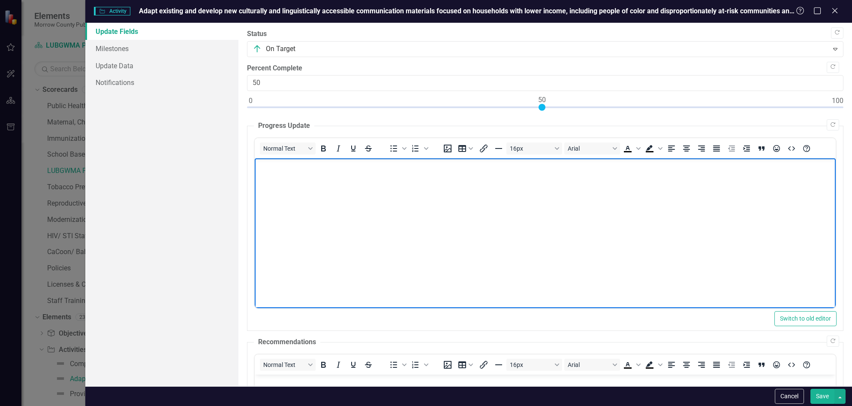
click at [358, 233] on body "Rich Text Area. Press ALT-0 for help." at bounding box center [545, 222] width 581 height 129
click at [540, 184] on p "Reviewed material OHA translated to ensure it is accessible for our local popul…" at bounding box center [545, 183] width 577 height 10
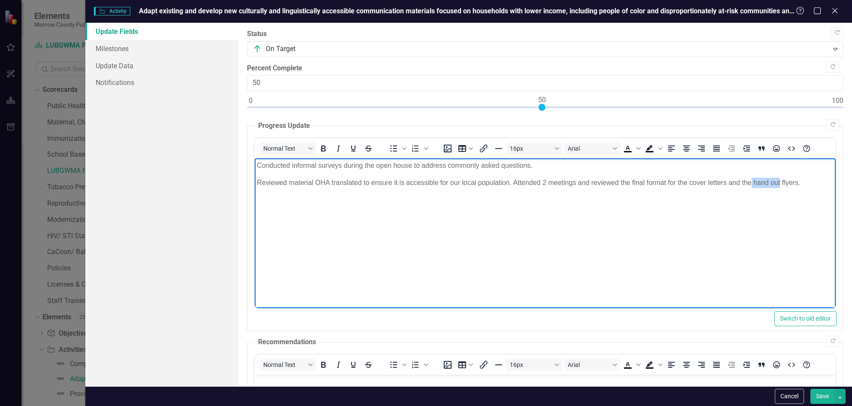
drag, startPoint x: 781, startPoint y: 184, endPoint x: 751, endPoint y: 180, distance: 29.5
click at [751, 180] on p "Reviewed material OHA translated to ensure it is accessible for our local popul…" at bounding box center [545, 183] width 577 height 10
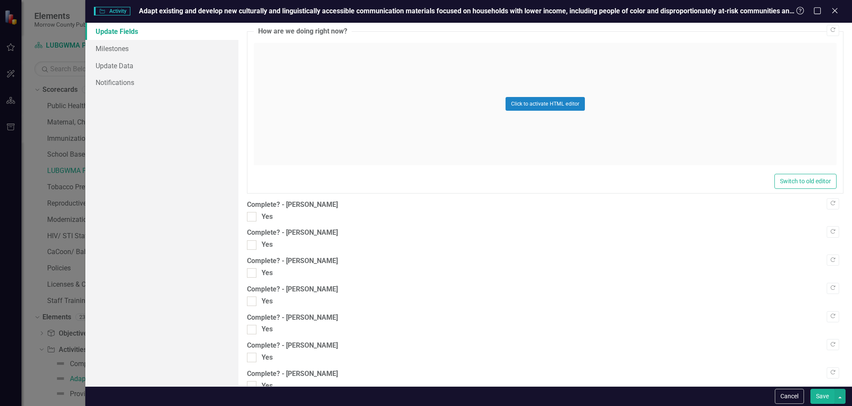
scroll to position [685, 0]
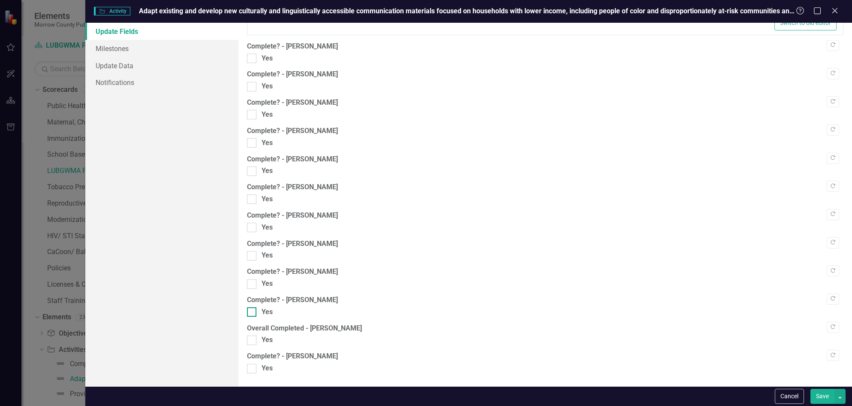
click at [251, 314] on div at bounding box center [251, 311] width 9 height 9
click at [251, 313] on input "Yes" at bounding box center [250, 310] width 6 height 6
checkbox input "true"
click at [822, 392] on button "Save" at bounding box center [823, 396] width 24 height 15
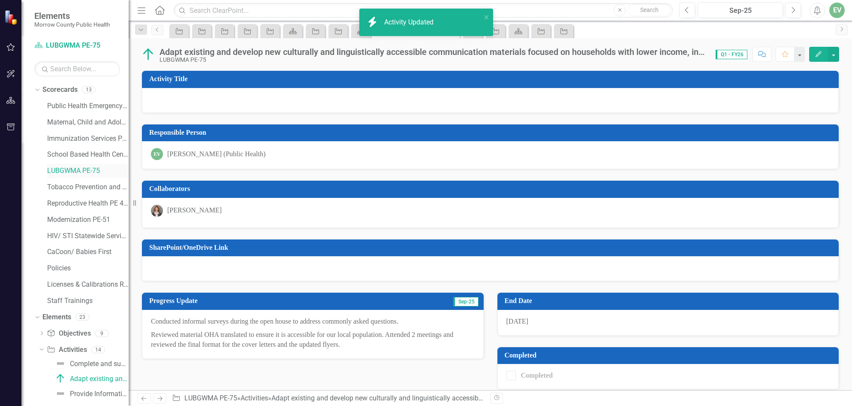
click at [72, 170] on link "LUBGWMA PE-75" at bounding box center [87, 171] width 81 height 10
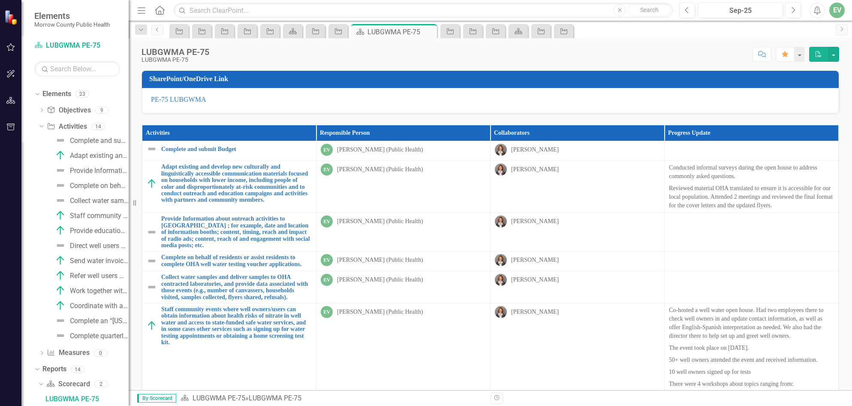
scroll to position [198, 0]
